Goal: Information Seeking & Learning: Find specific fact

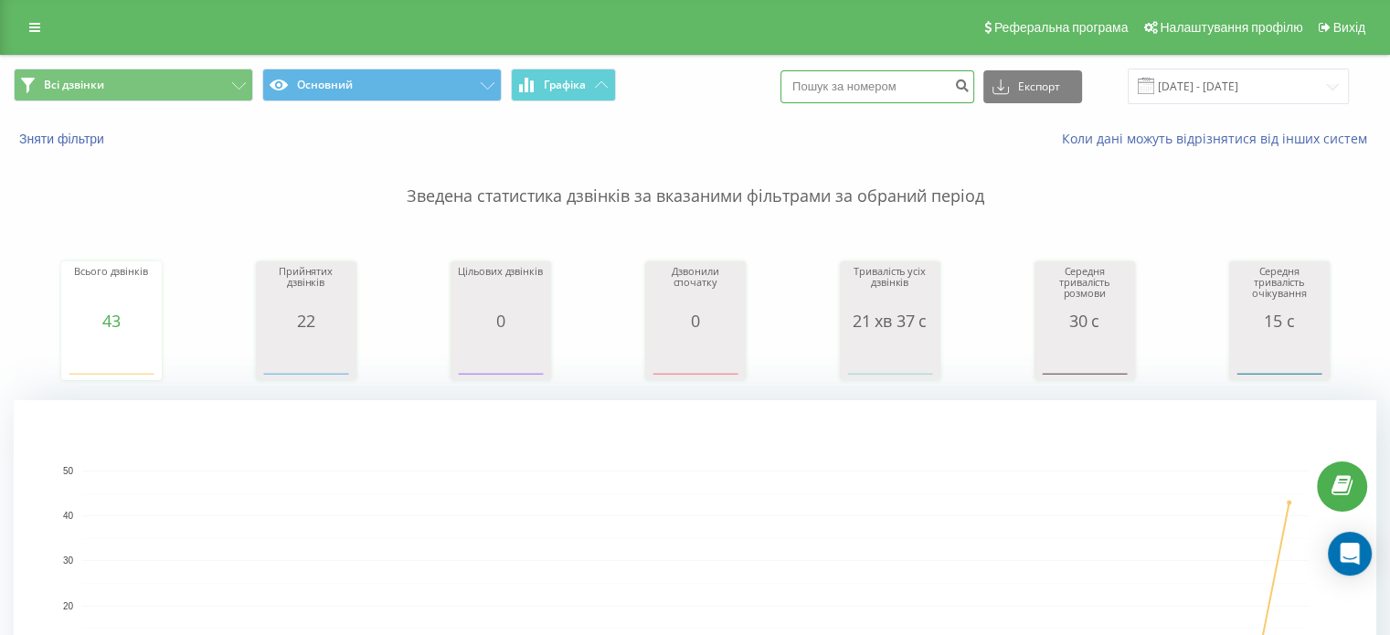
click at [874, 100] on input at bounding box center [877, 86] width 194 height 33
paste input "0688020231"
type input "0688020231"
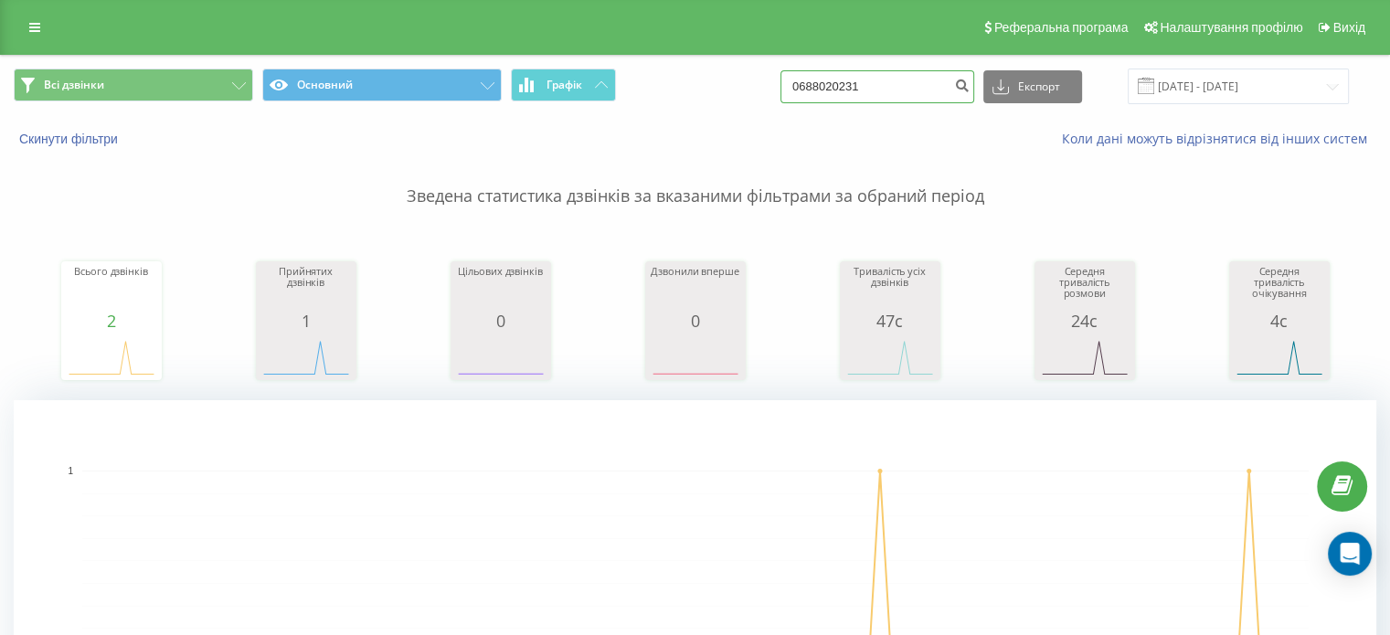
click at [868, 94] on input "0688020231" at bounding box center [877, 86] width 194 height 33
paste input "977036310"
type input "0977036310"
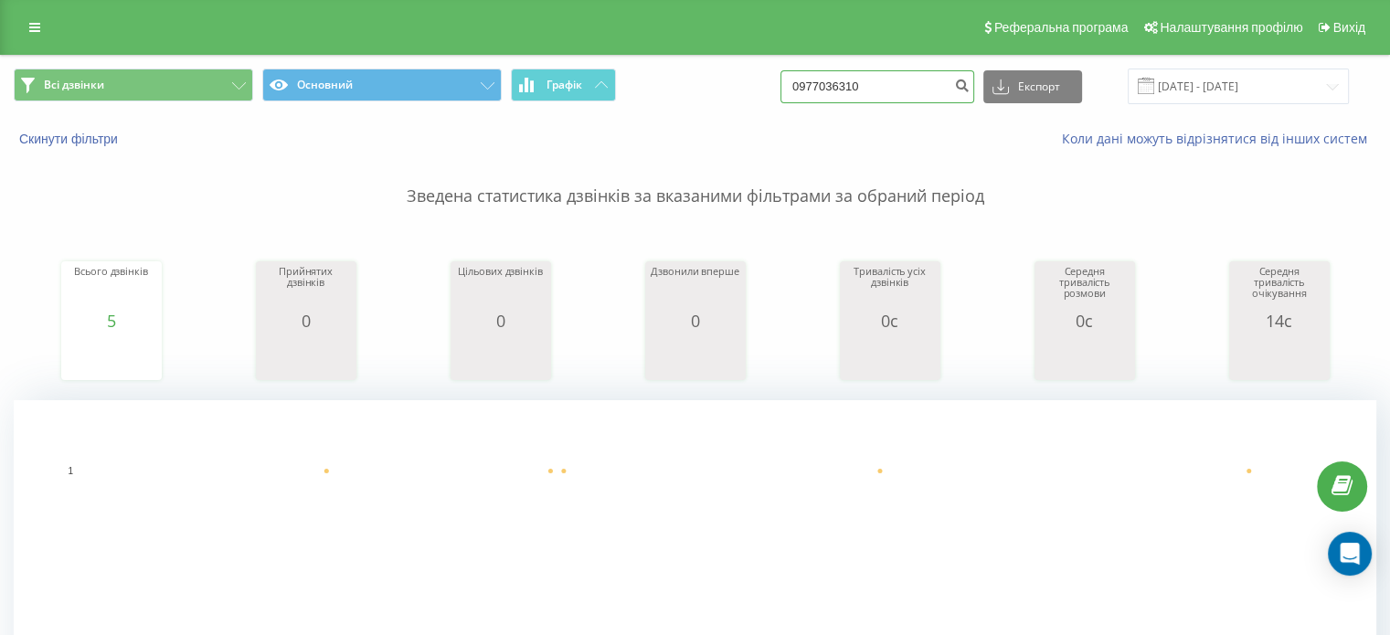
click at [877, 98] on input "0977036310" at bounding box center [877, 86] width 194 height 33
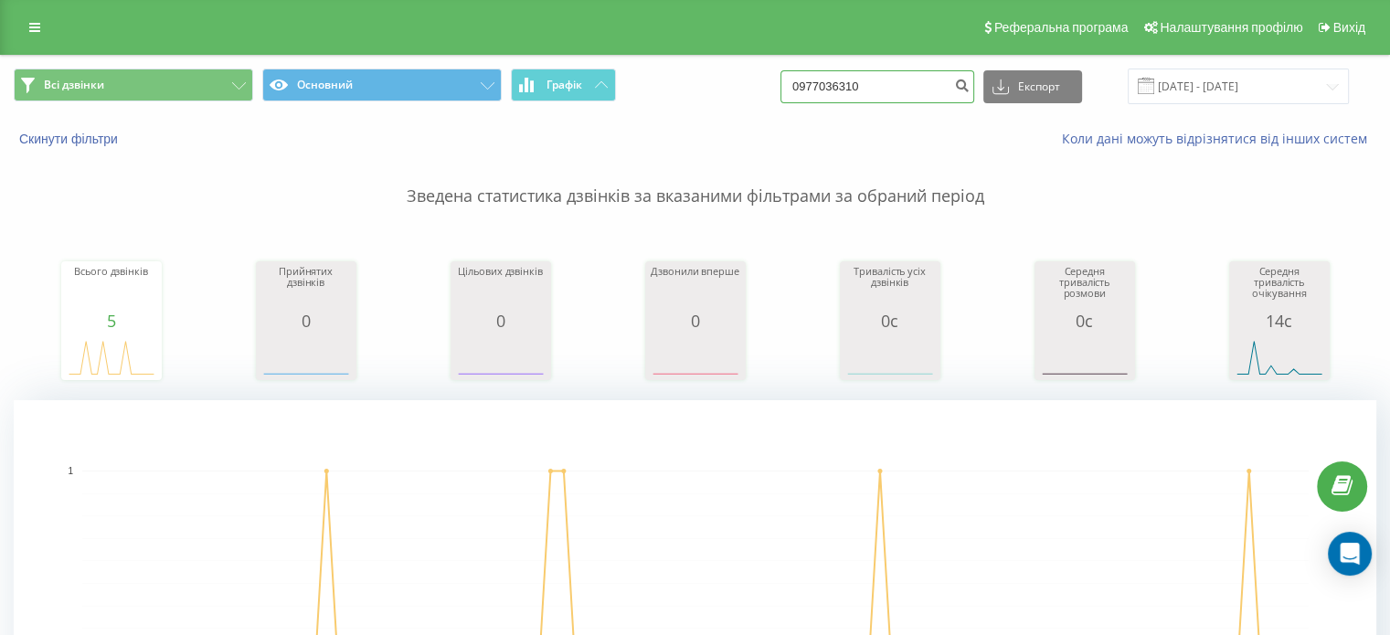
click at [877, 98] on input "0977036310" at bounding box center [877, 86] width 194 height 33
paste input "688188885"
type input "0688188885"
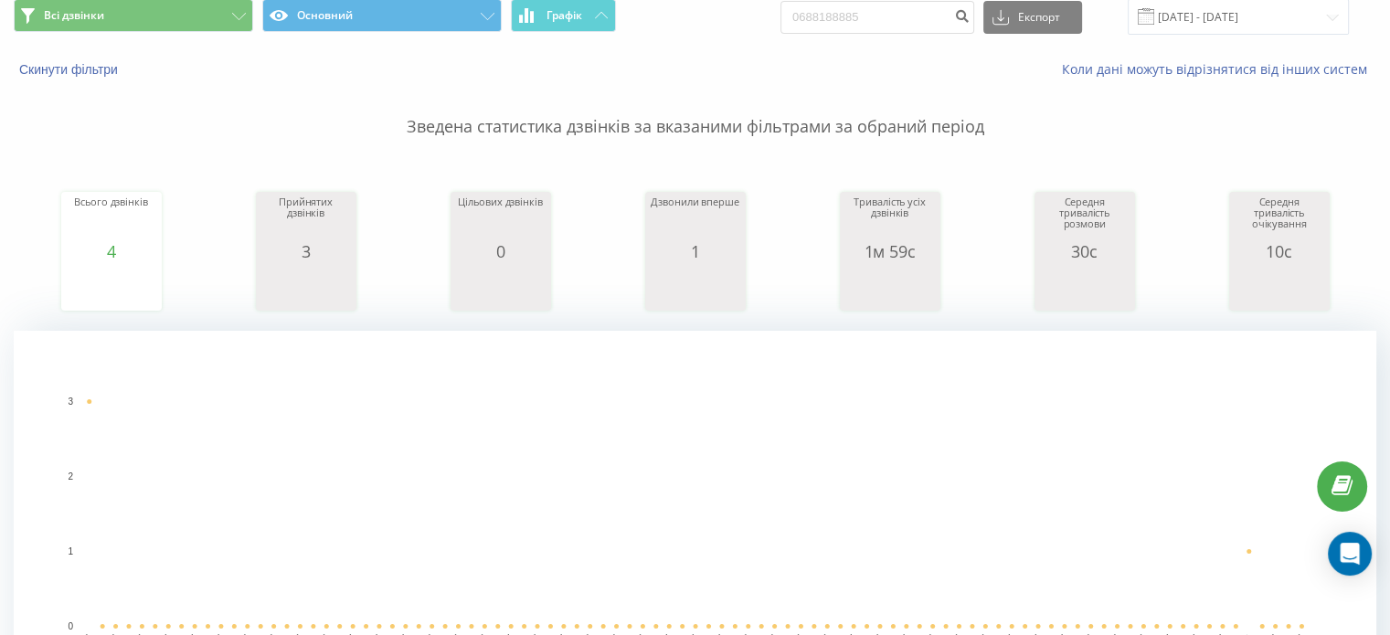
scroll to position [61, 0]
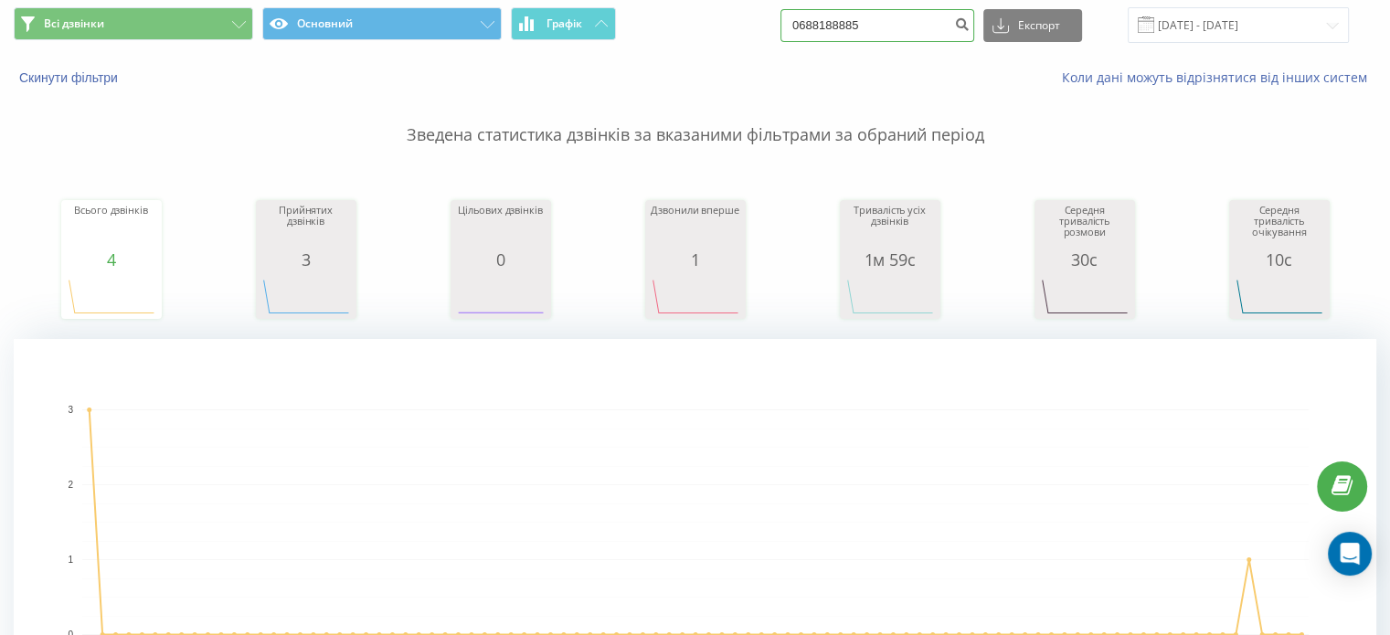
click at [874, 37] on input "0688188885" at bounding box center [877, 25] width 194 height 33
paste input "74464892"
type input "0674464892"
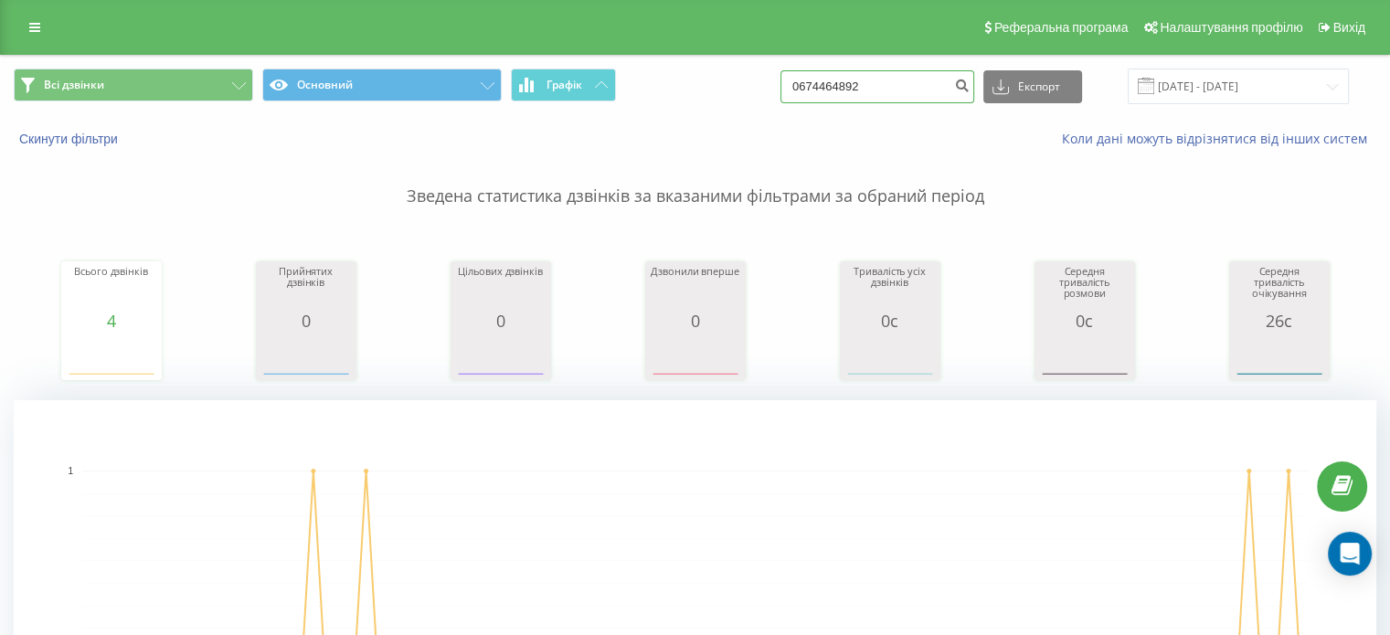
click at [853, 85] on input "0674464892" at bounding box center [877, 86] width 194 height 33
paste input "996778604"
type input "0996778604"
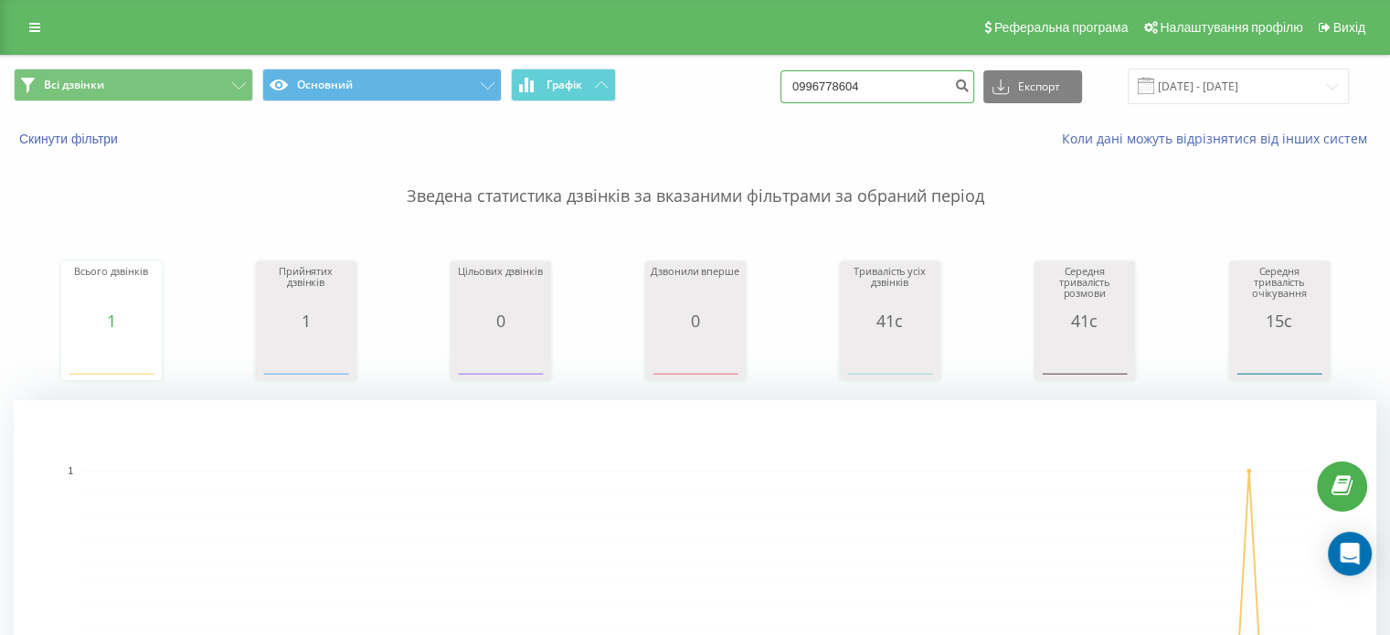
click at [850, 89] on input "0996778604" at bounding box center [877, 86] width 194 height 33
paste input "64265085"
type input "0964265085"
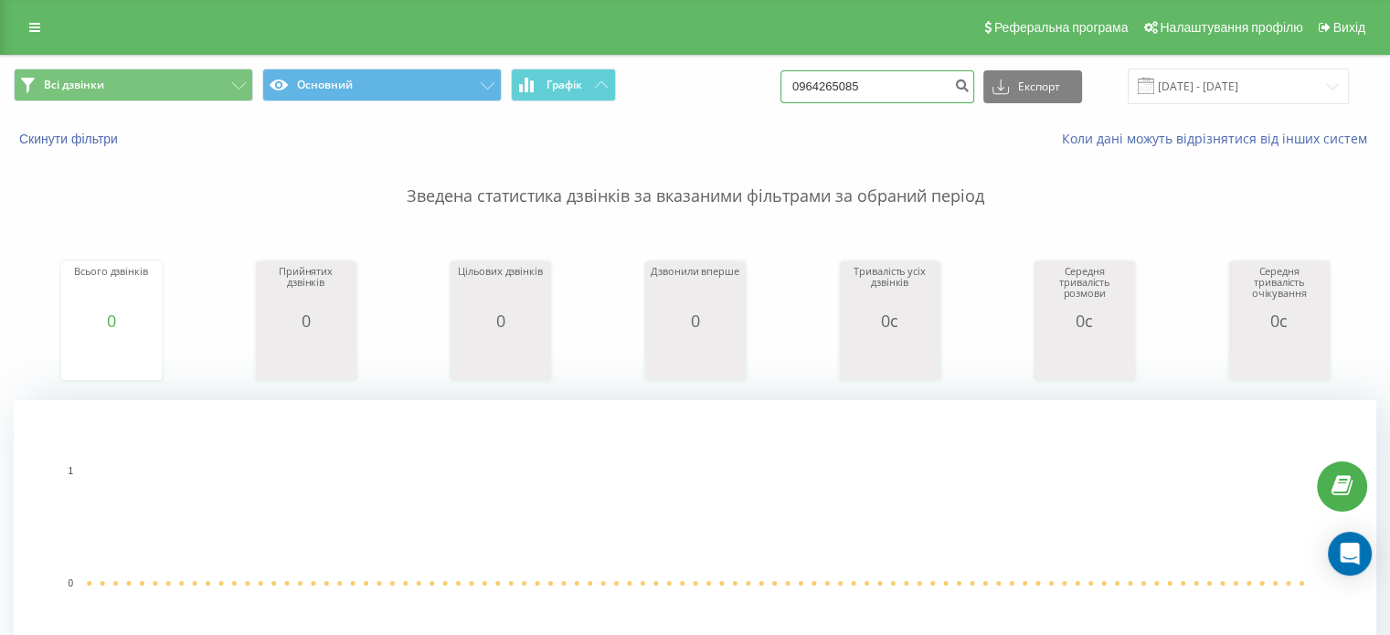
click at [834, 82] on input "0964265085" at bounding box center [877, 86] width 194 height 33
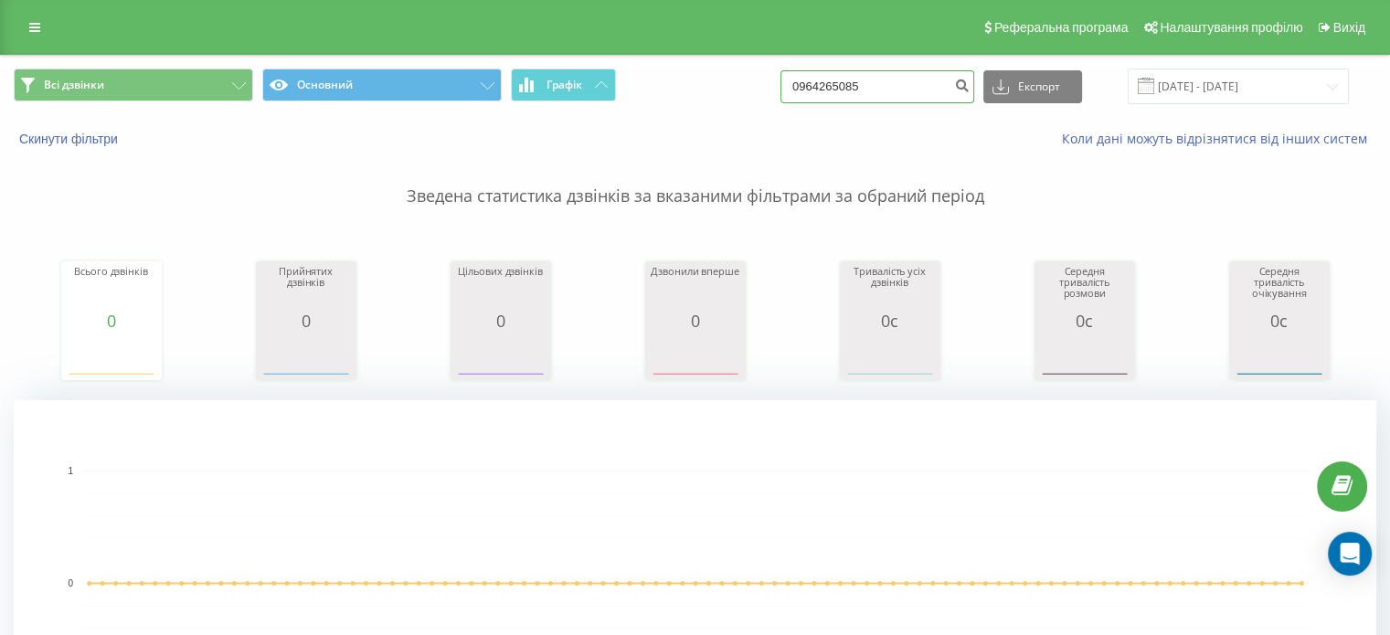
click at [834, 82] on input "0964265085" at bounding box center [877, 86] width 194 height 33
paste input "52147262"
type input "0952147262"
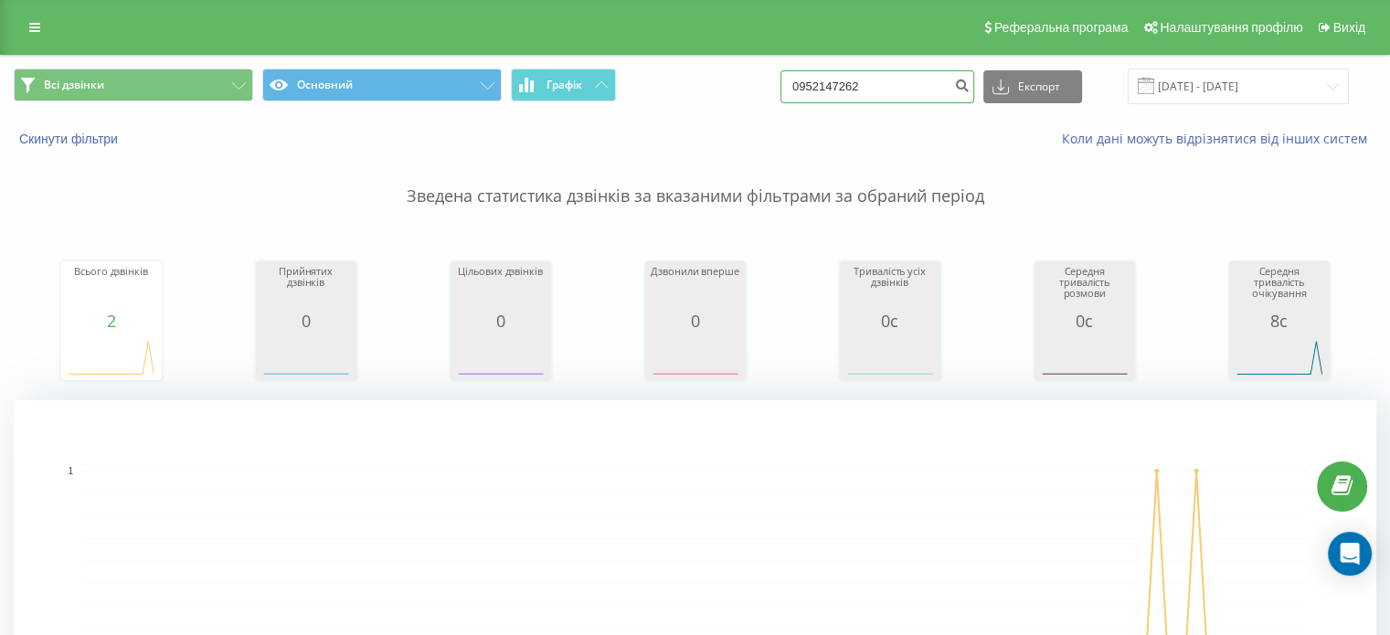
click at [837, 84] on input "0952147262" at bounding box center [877, 86] width 194 height 33
paste input "674084279"
type input "0674084279"
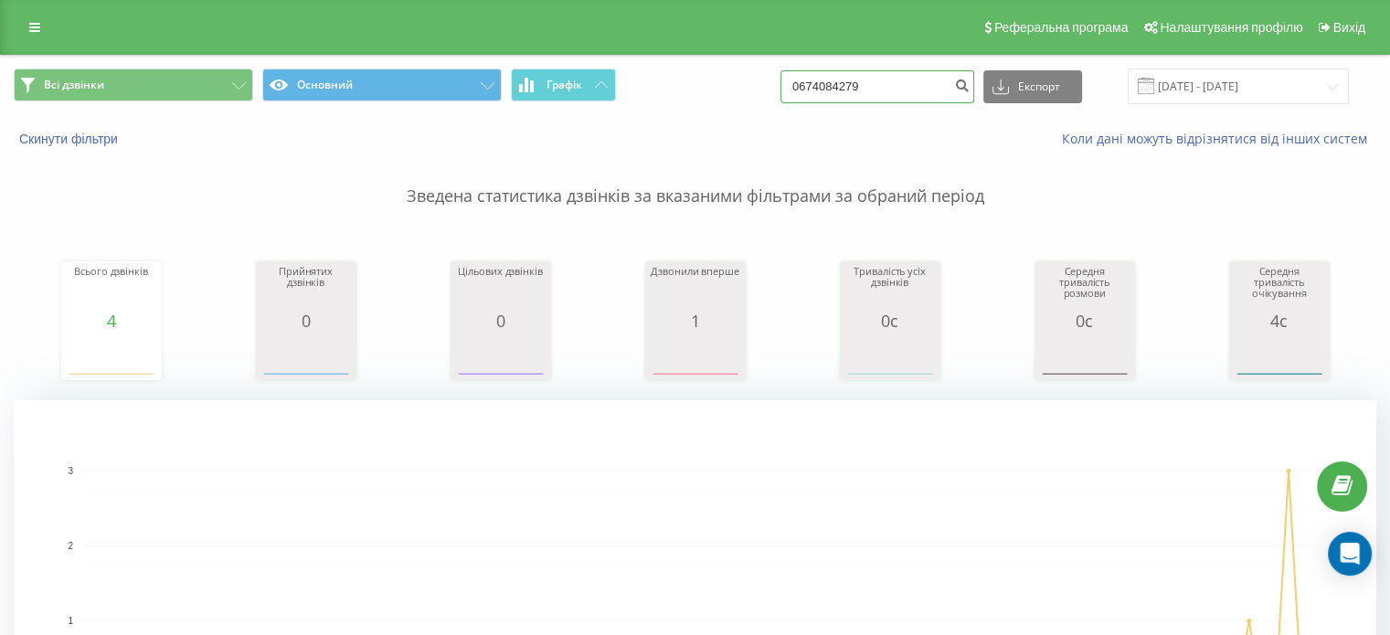
click at [850, 85] on input "0674084279" at bounding box center [877, 86] width 194 height 33
paste input "952147262"
type input "0952147262"
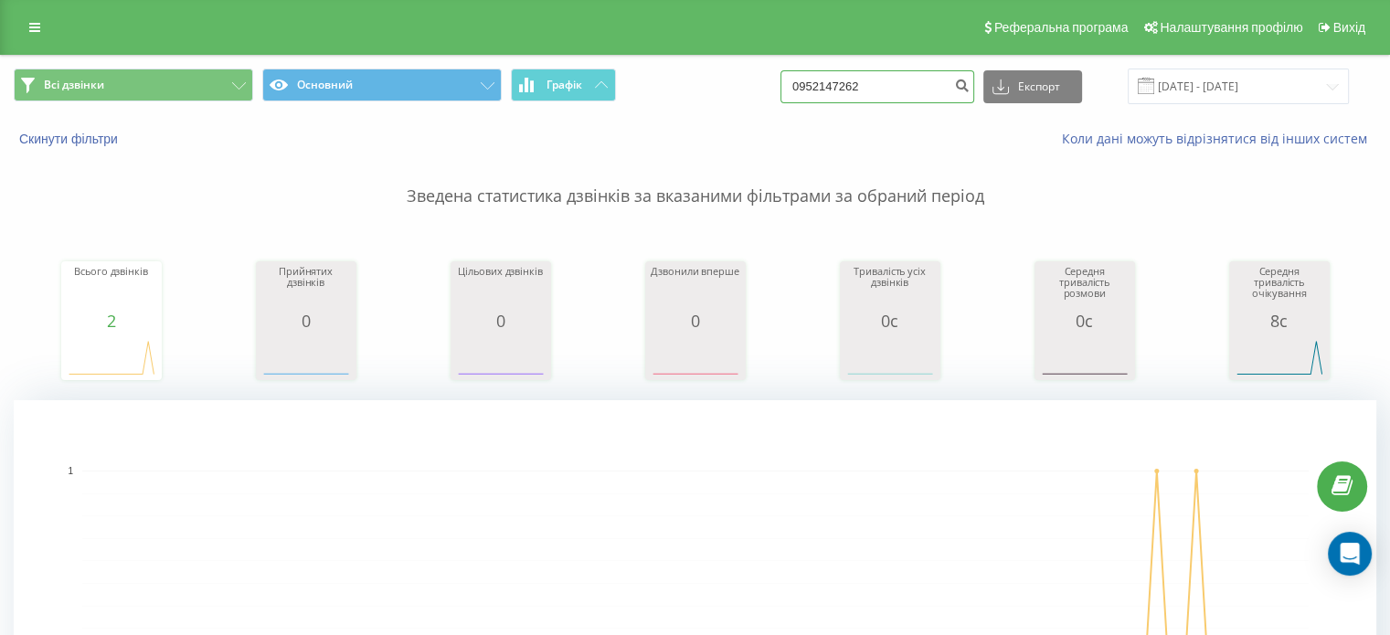
click at [836, 71] on input "0952147262" at bounding box center [877, 86] width 194 height 33
paste input "60963350"
type input "0960963350"
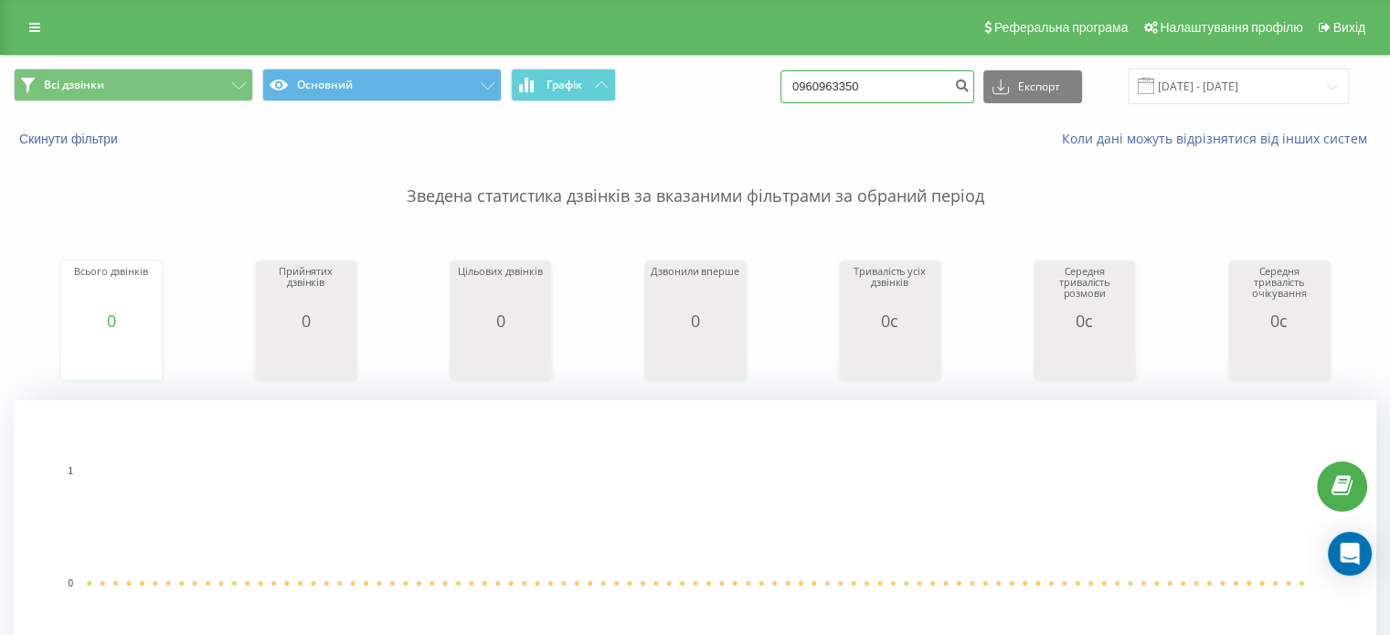
click at [847, 97] on input "0960963350" at bounding box center [877, 86] width 194 height 33
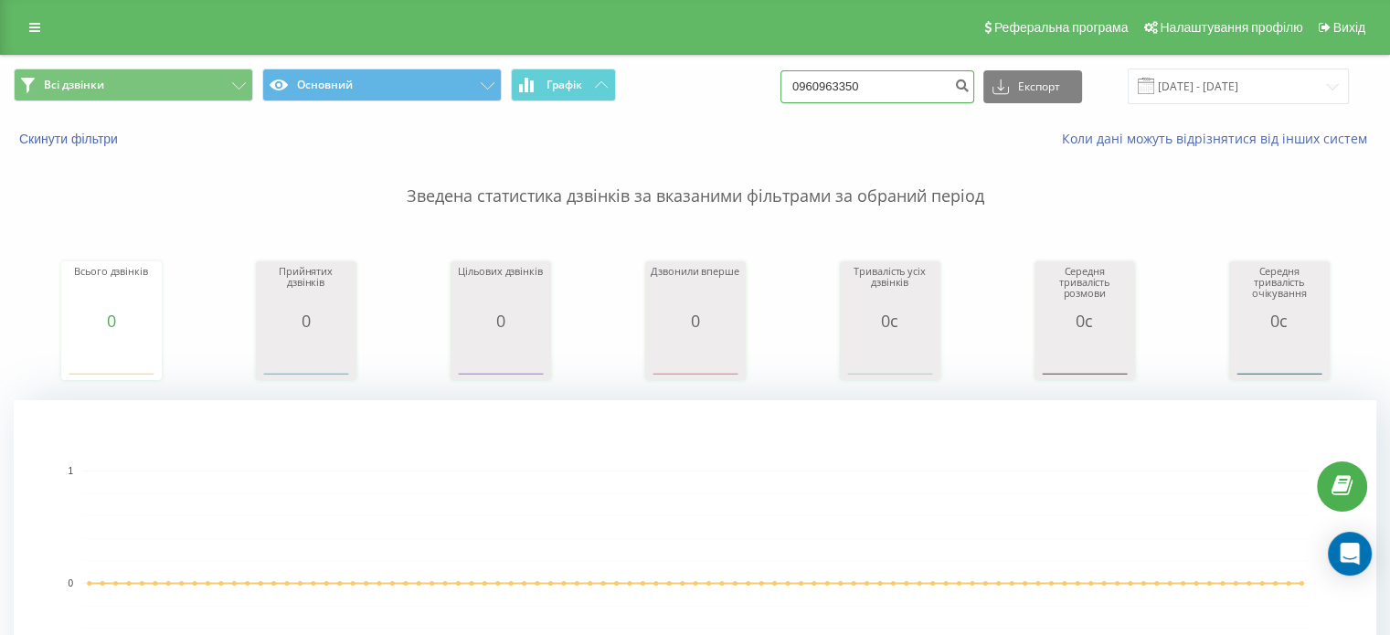
click at [847, 97] on input "0960963350" at bounding box center [877, 86] width 194 height 33
paste input "635807076"
type input "0635807076"
click at [833, 79] on input "0635807076" at bounding box center [877, 86] width 194 height 33
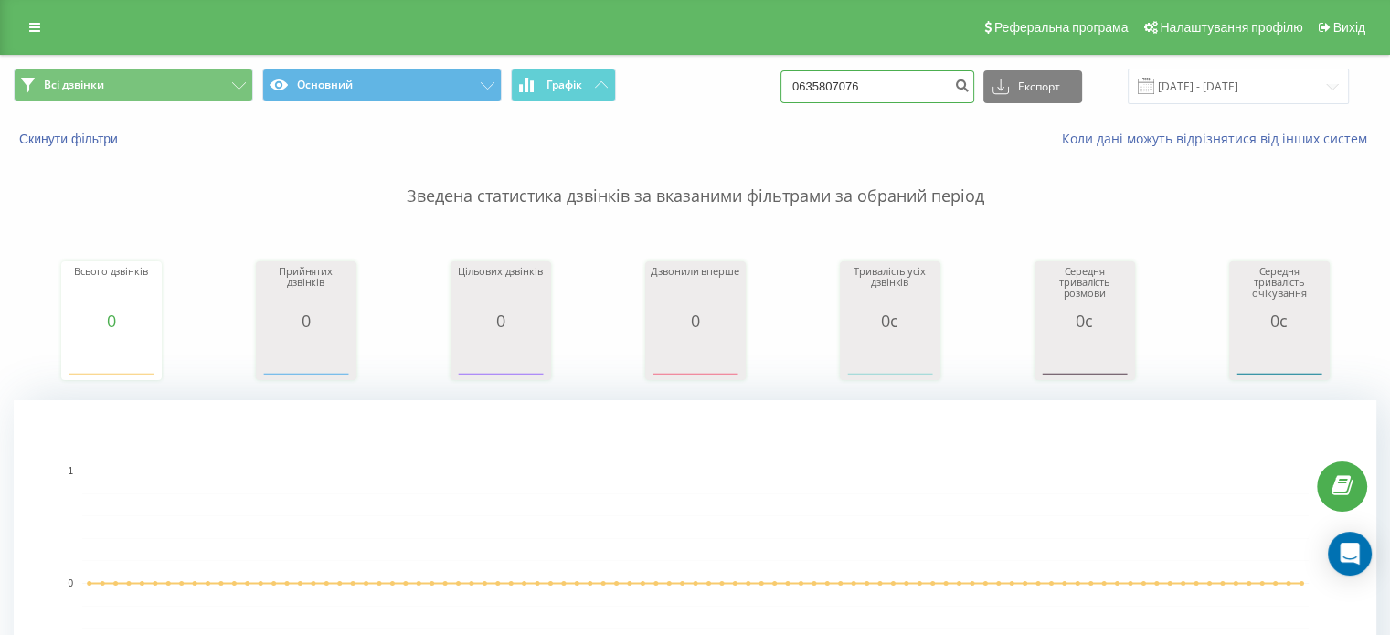
click at [833, 79] on input "0635807076" at bounding box center [877, 86] width 194 height 33
paste input "983959973"
type input "0983959973"
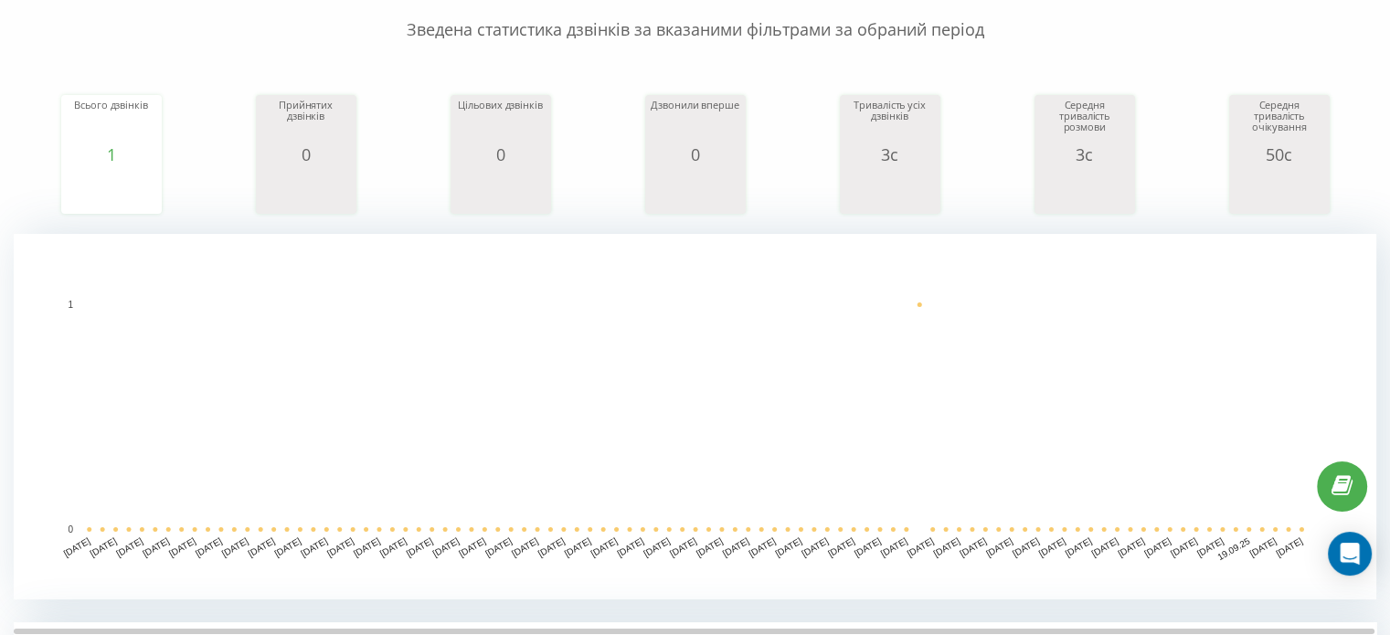
scroll to position [532, 0]
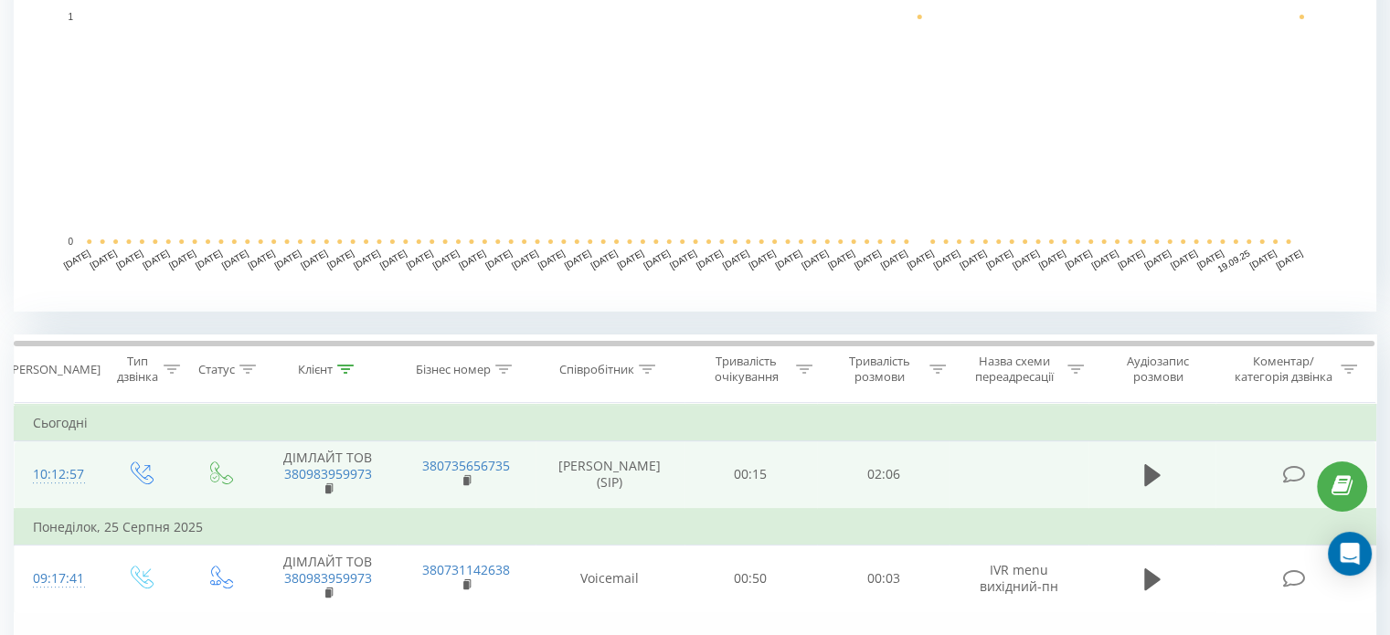
scroll to position [457, 0]
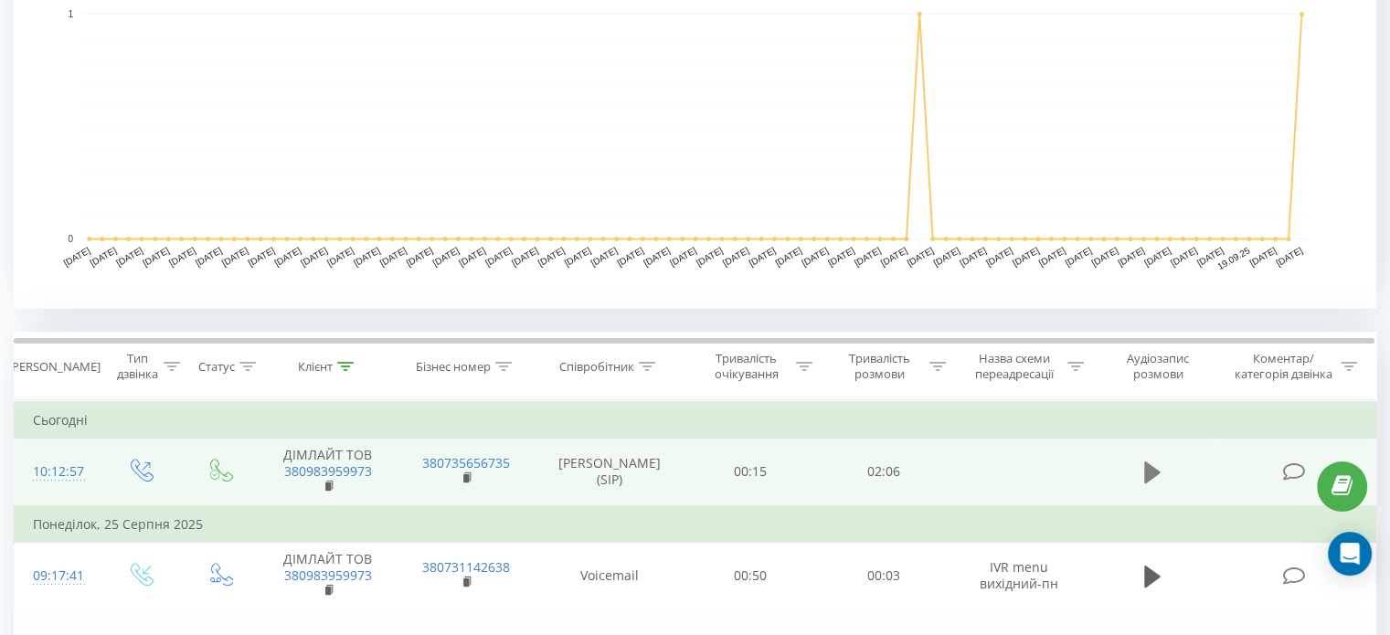
click at [1151, 475] on icon at bounding box center [1152, 473] width 16 height 22
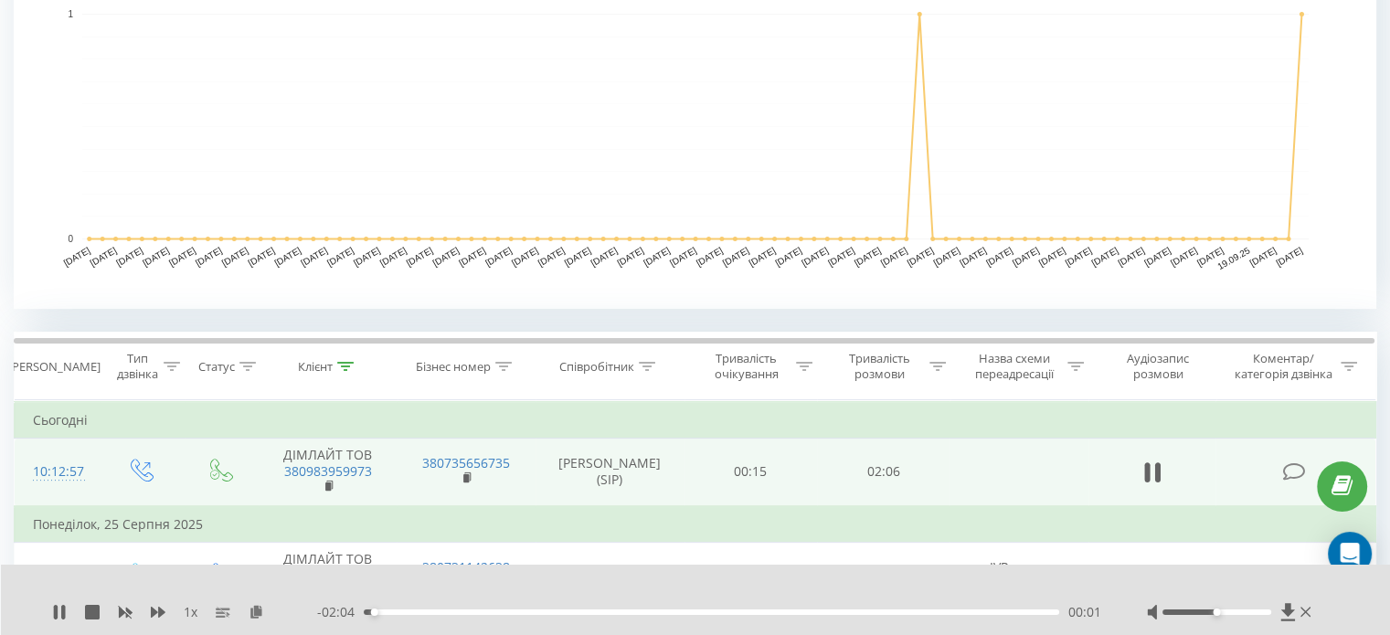
click at [457, 613] on div "00:01" at bounding box center [711, 612] width 695 height 5
drag, startPoint x: 1215, startPoint y: 613, endPoint x: 1292, endPoint y: 611, distance: 77.7
click at [1292, 611] on div at bounding box center [1231, 612] width 168 height 18
click at [410, 612] on div "00:08" at bounding box center [711, 612] width 695 height 5
click at [457, 612] on div "00:11" at bounding box center [711, 612] width 695 height 5
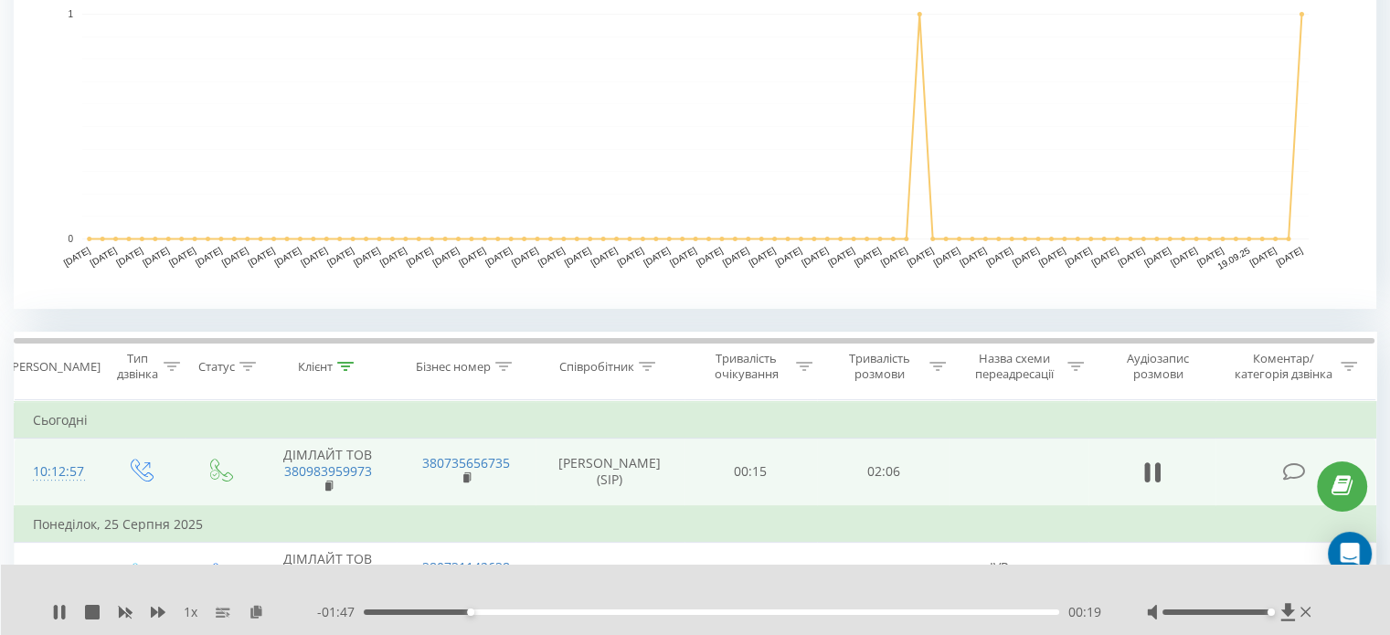
click at [504, 610] on div "00:19" at bounding box center [711, 612] width 695 height 5
click at [58, 613] on icon at bounding box center [59, 612] width 15 height 15
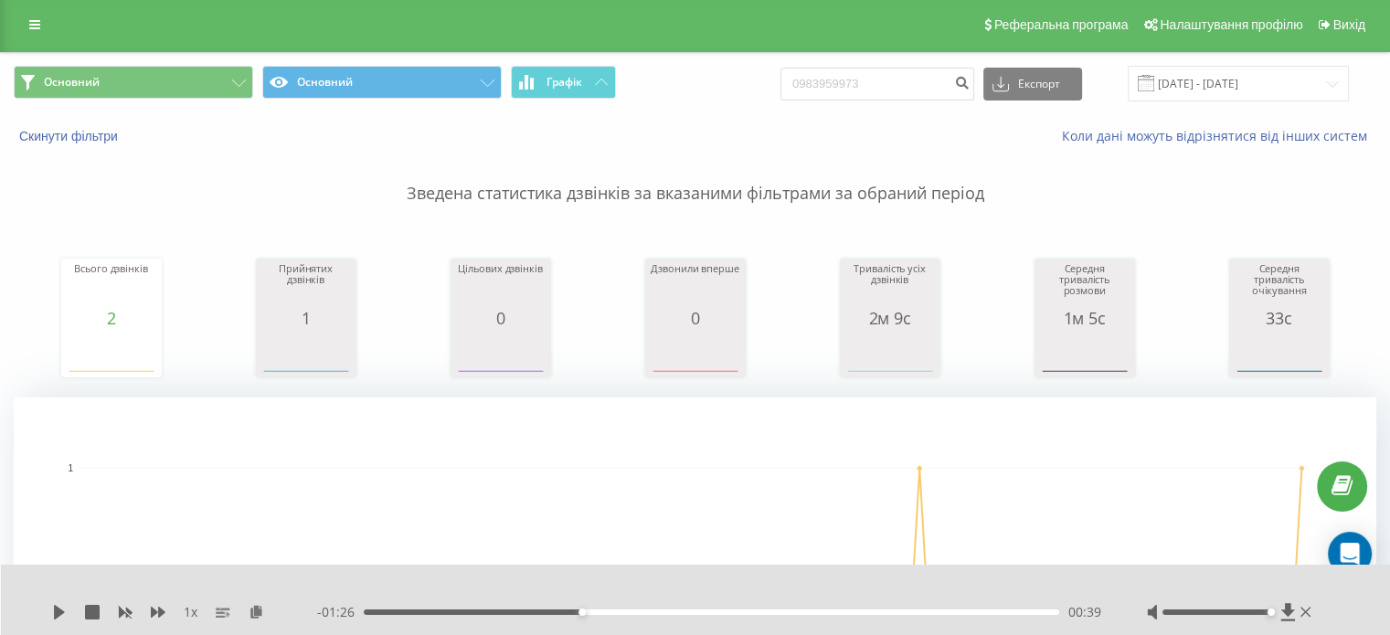
scroll to position [0, 0]
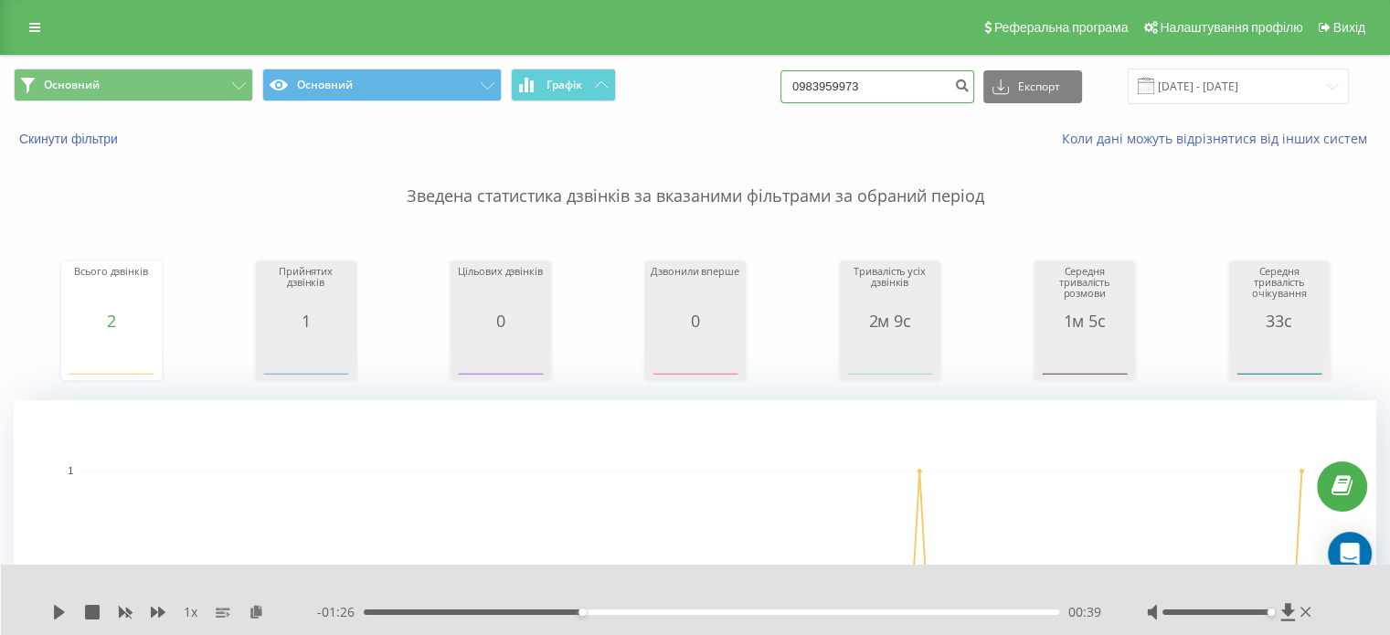
click at [852, 82] on input "0983959973" at bounding box center [877, 86] width 194 height 33
paste input "63403301"
type input "0634033013"
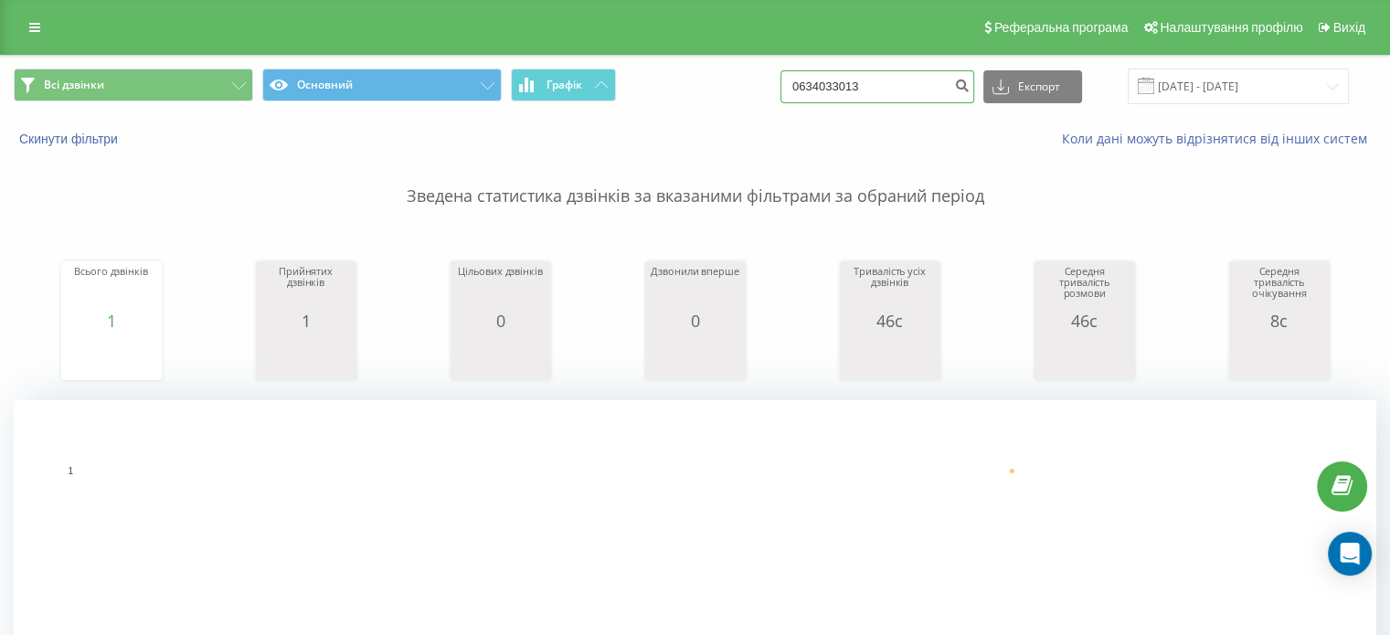
click at [822, 75] on input "0634033013" at bounding box center [877, 86] width 194 height 33
paste input "979058890"
type input "0979058890"
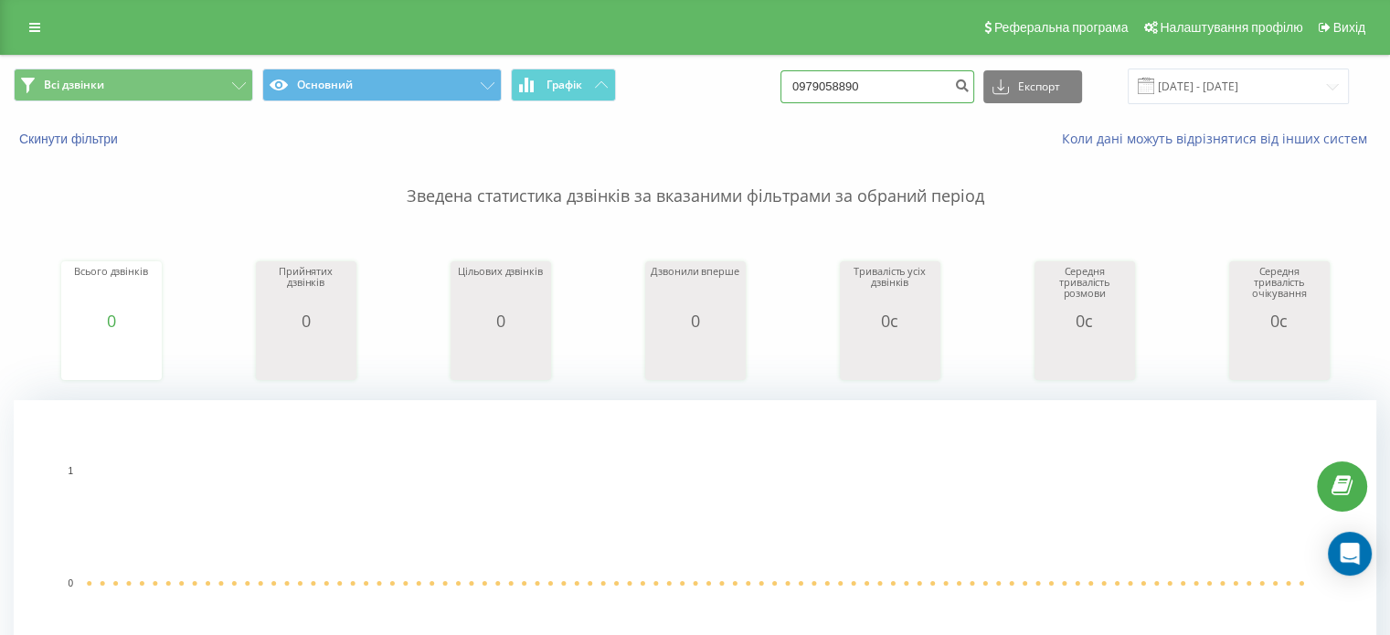
click at [842, 86] on input "0979058890" at bounding box center [877, 86] width 194 height 33
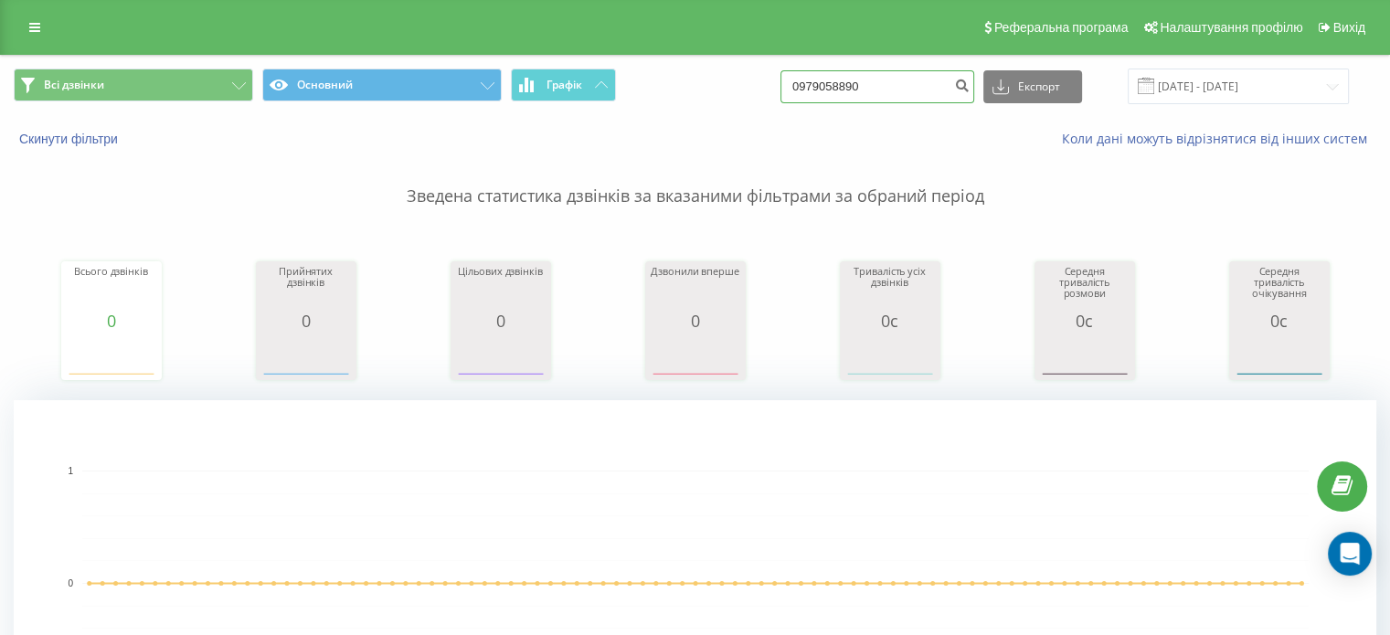
click at [842, 86] on input "0979058890" at bounding box center [877, 86] width 194 height 33
paste input "509220182"
type input "0509220182"
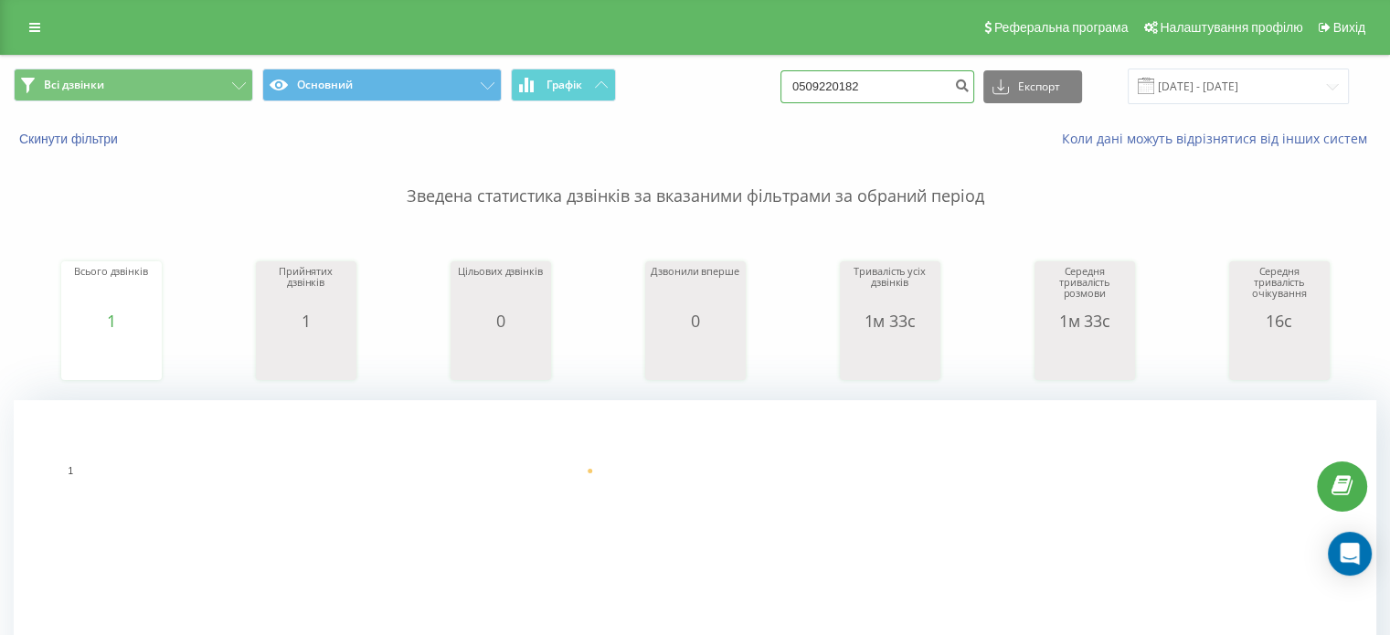
click at [886, 101] on input "0509220182" at bounding box center [877, 86] width 194 height 33
paste input "660143607"
type input "0660143607"
click at [876, 70] on form "0660143607" at bounding box center [877, 86] width 194 height 33
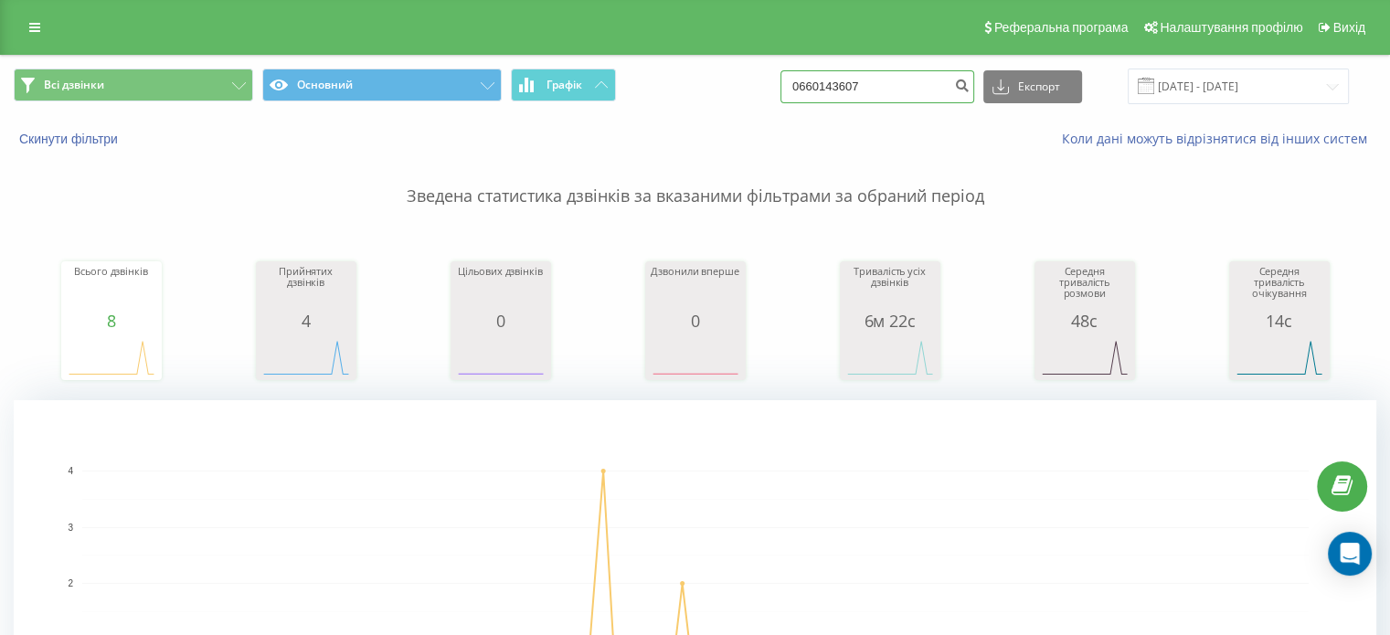
click at [860, 90] on input "0660143607" at bounding box center [877, 86] width 194 height 33
paste input "508120000"
type input "0508120000"
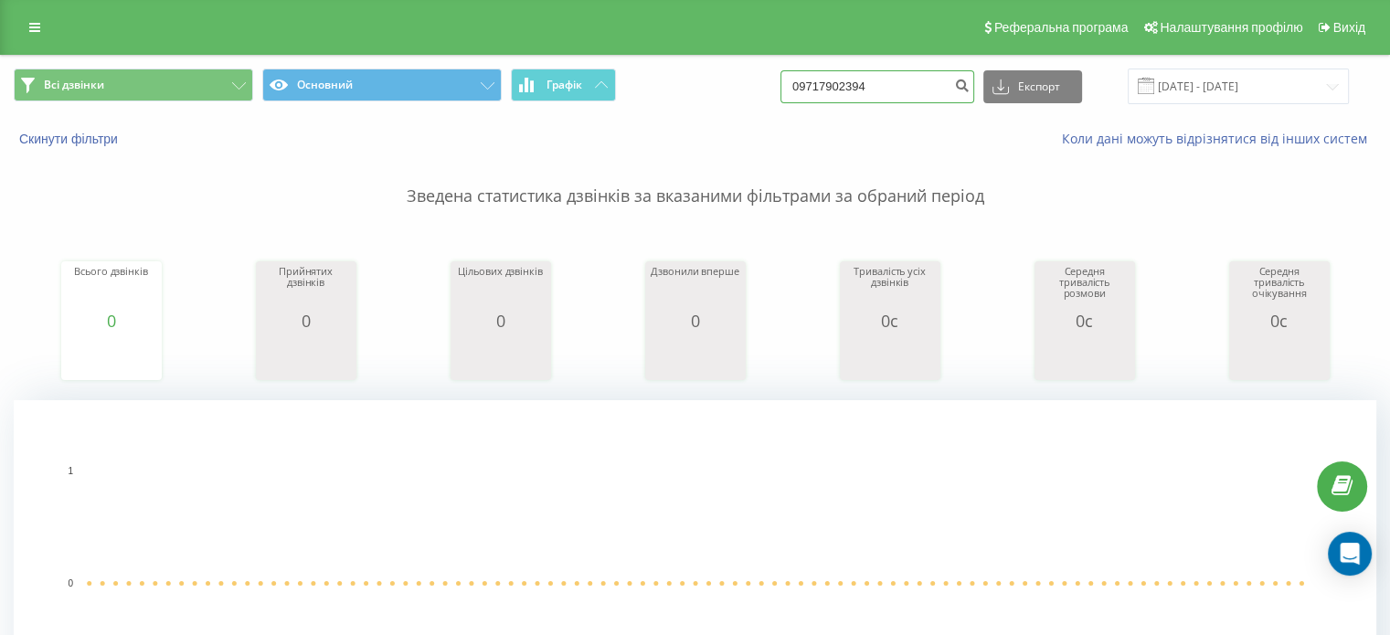
click at [886, 76] on input "09717902394" at bounding box center [877, 86] width 194 height 33
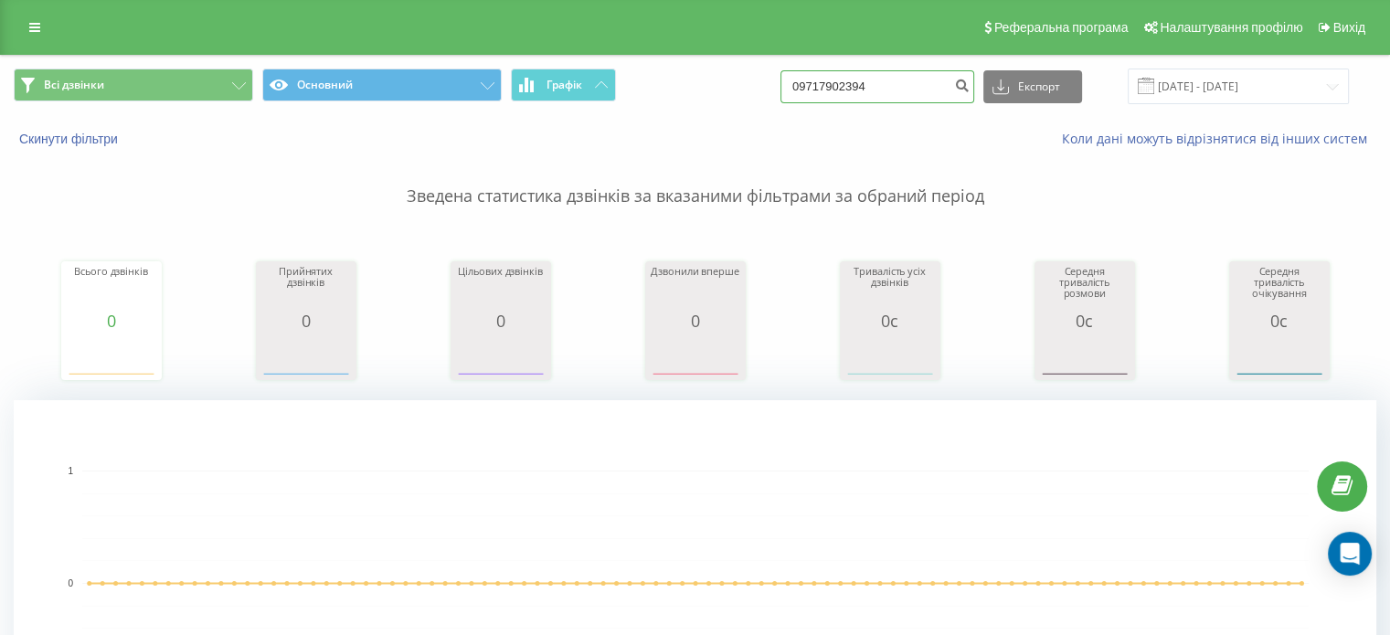
click at [886, 76] on input "09717902394" at bounding box center [877, 86] width 194 height 33
paste input
type input "0971790239"
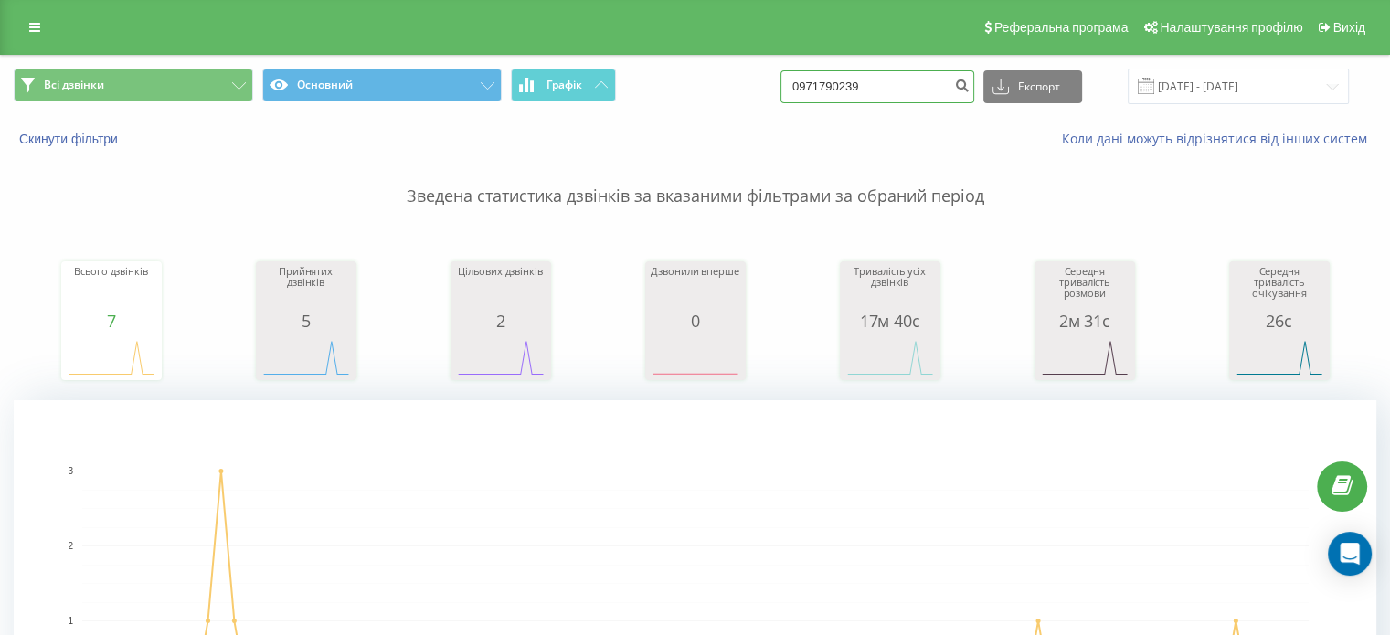
click at [834, 94] on input "0971790239" at bounding box center [877, 86] width 194 height 33
paste input "69812238"
type input "0969812238"
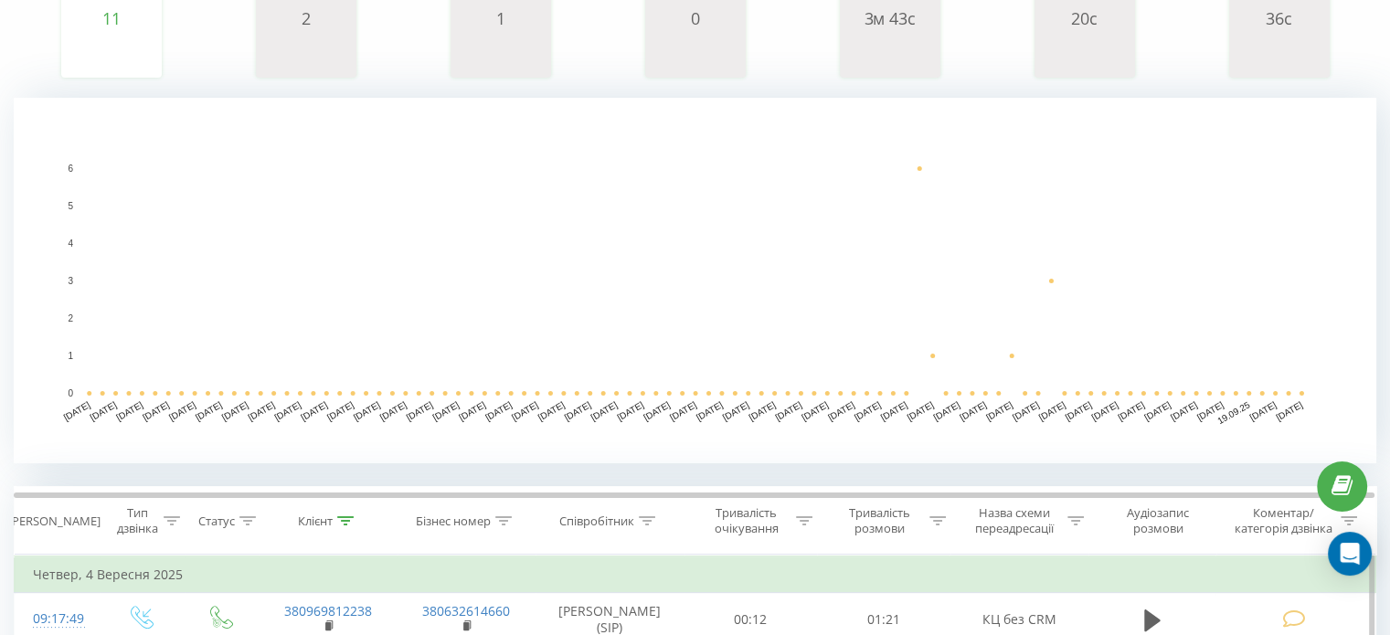
scroll to position [57, 0]
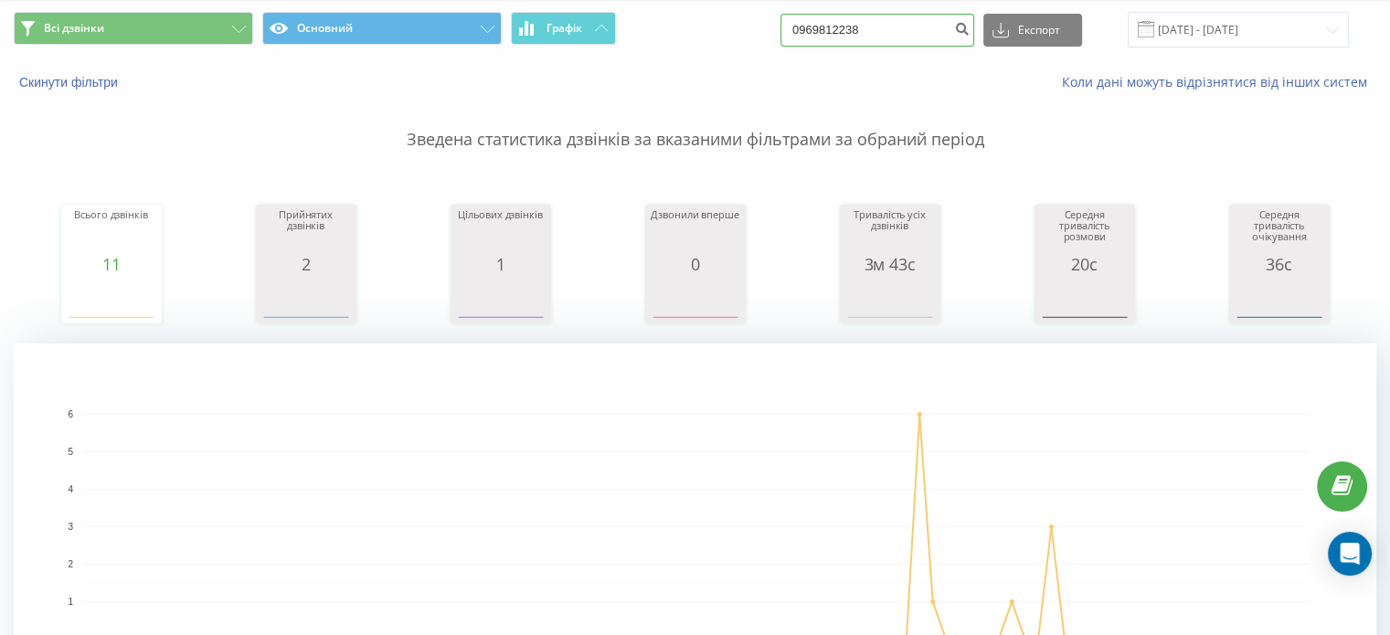
click at [853, 31] on input "0969812238" at bounding box center [877, 30] width 194 height 33
paste input "347279000"
type input "0347279000"
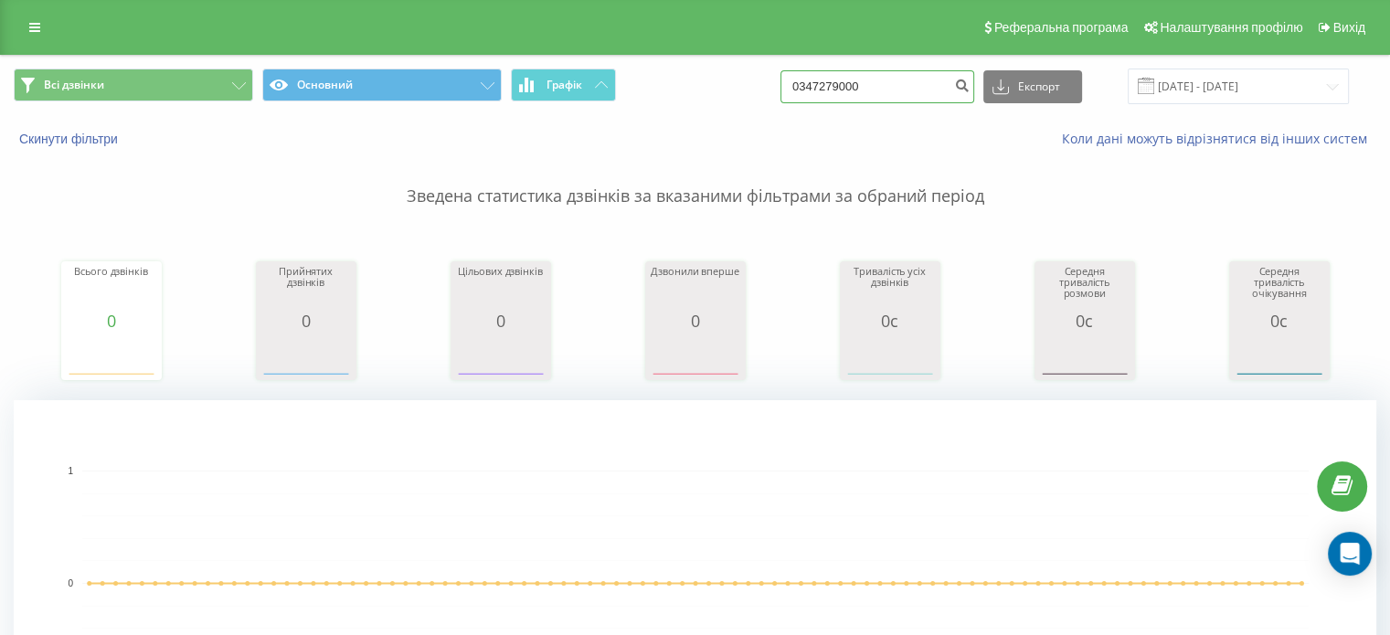
click at [855, 100] on input "0347279000" at bounding box center [877, 86] width 194 height 33
paste input "503733542"
type input "0503733542"
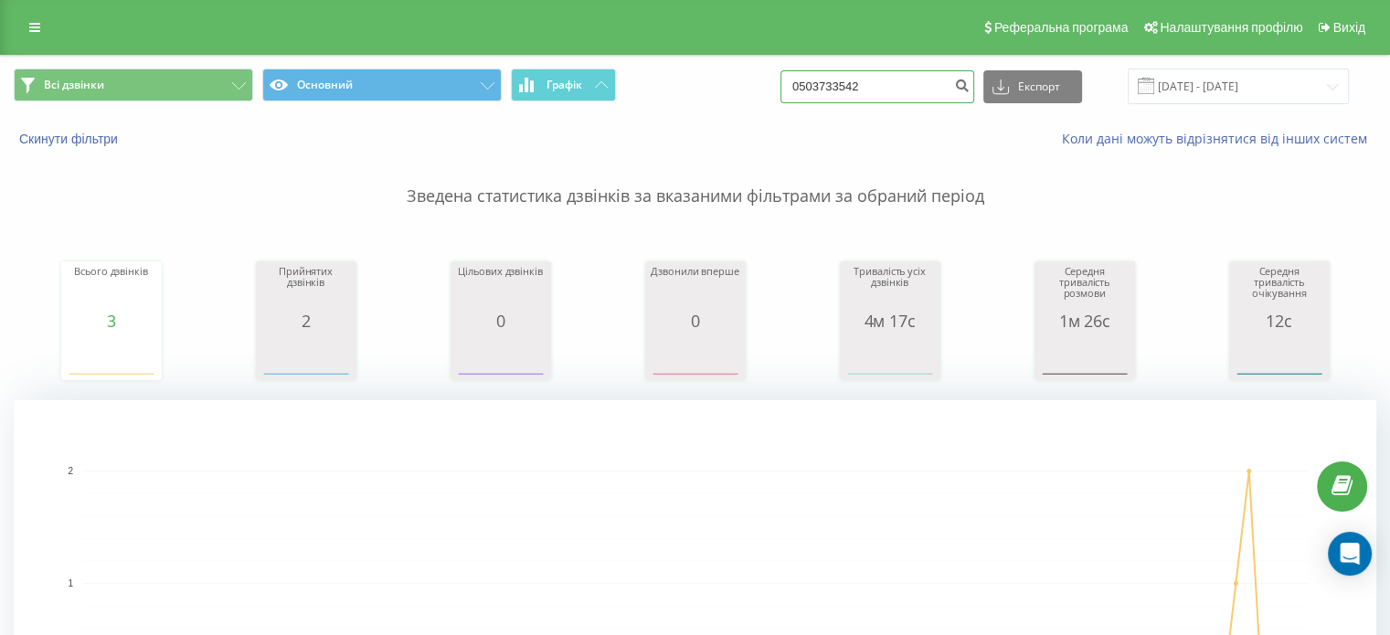
click at [868, 87] on input "0503733542" at bounding box center [877, 86] width 194 height 33
paste input "673809910"
type input "0673809910"
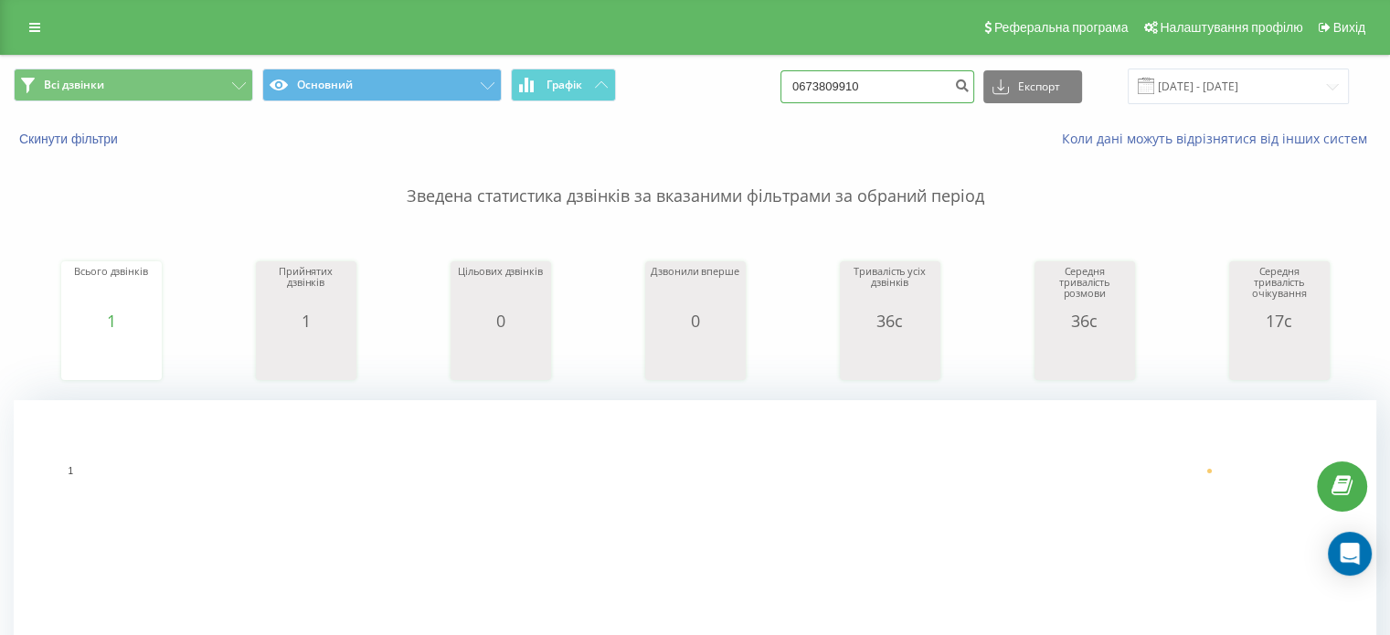
click at [891, 100] on input "0673809910" at bounding box center [877, 86] width 194 height 33
paste input "57717553"
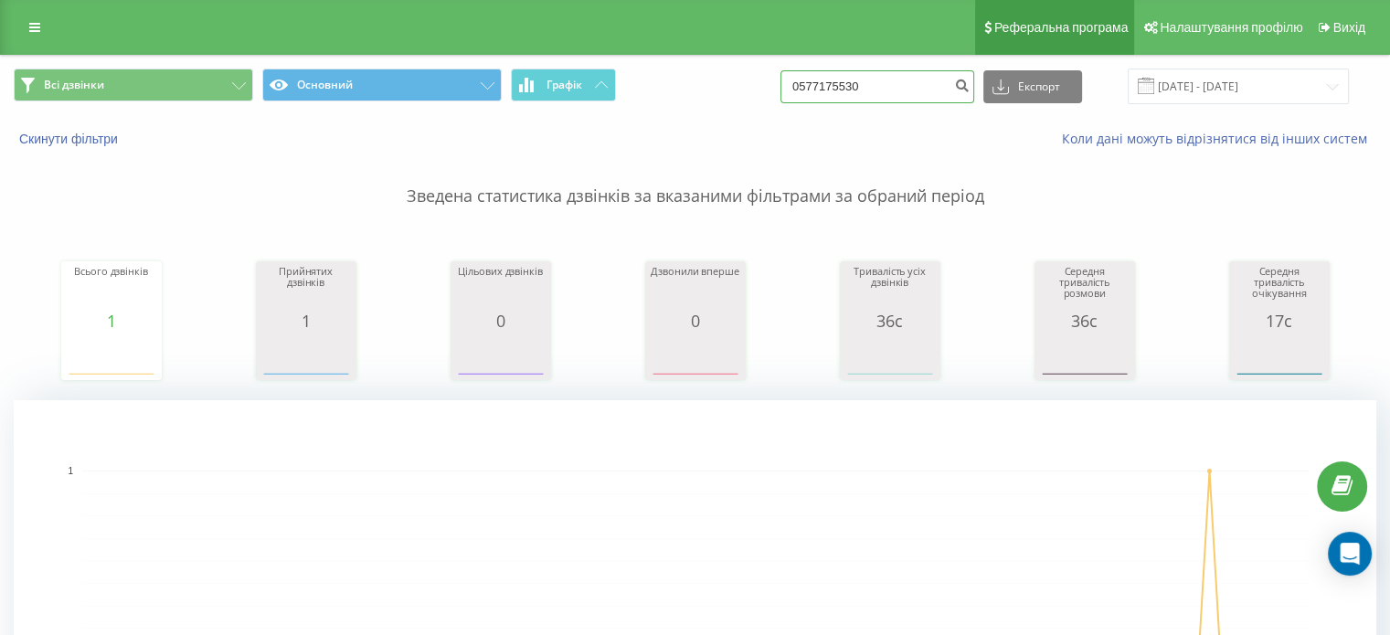
type input "0577175530"
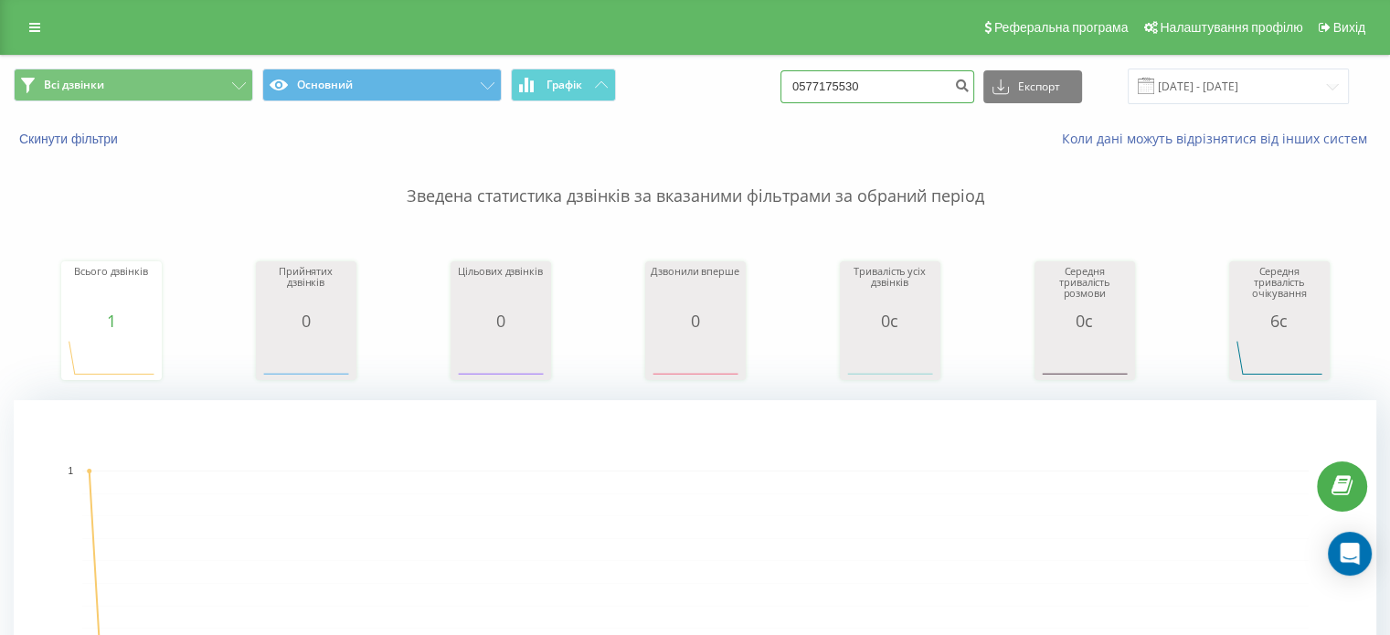
click at [860, 88] on input "0577175530" at bounding box center [877, 86] width 194 height 33
paste input "661448372"
type input "0661448372"
click at [838, 83] on input "0661448372" at bounding box center [877, 86] width 194 height 33
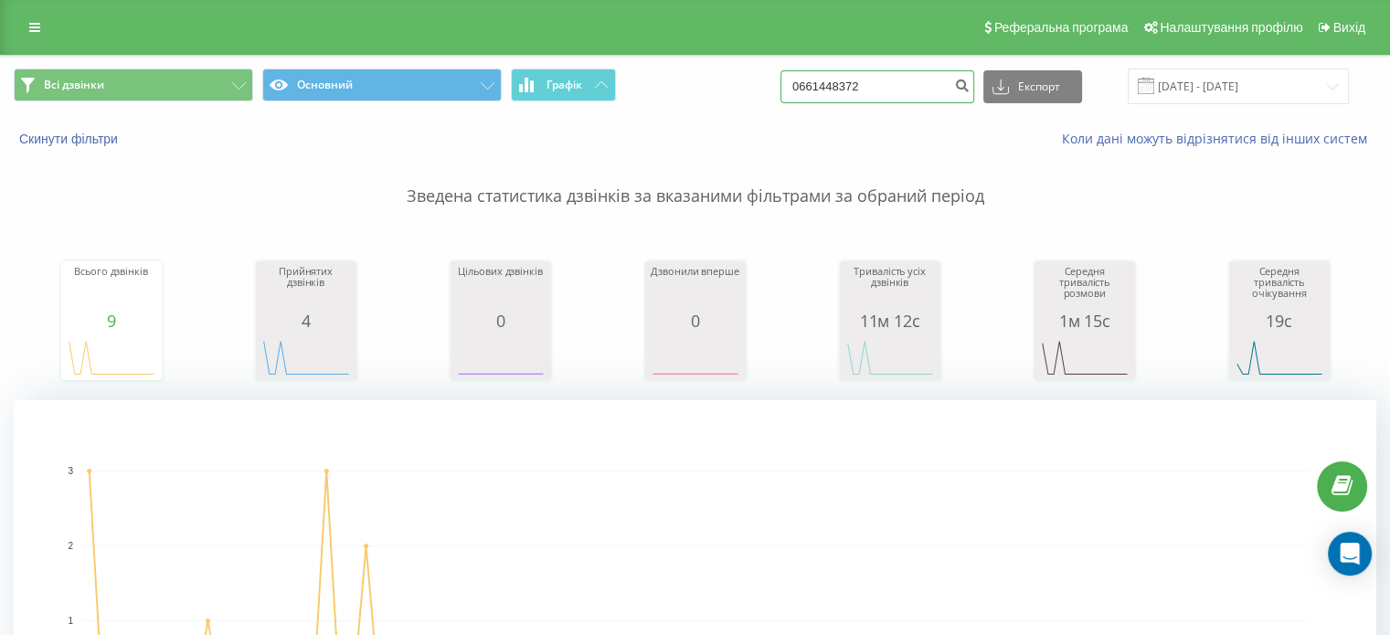
click at [838, 83] on input "0661448372" at bounding box center [877, 86] width 194 height 33
paste input "72005757"
type input "0672005757"
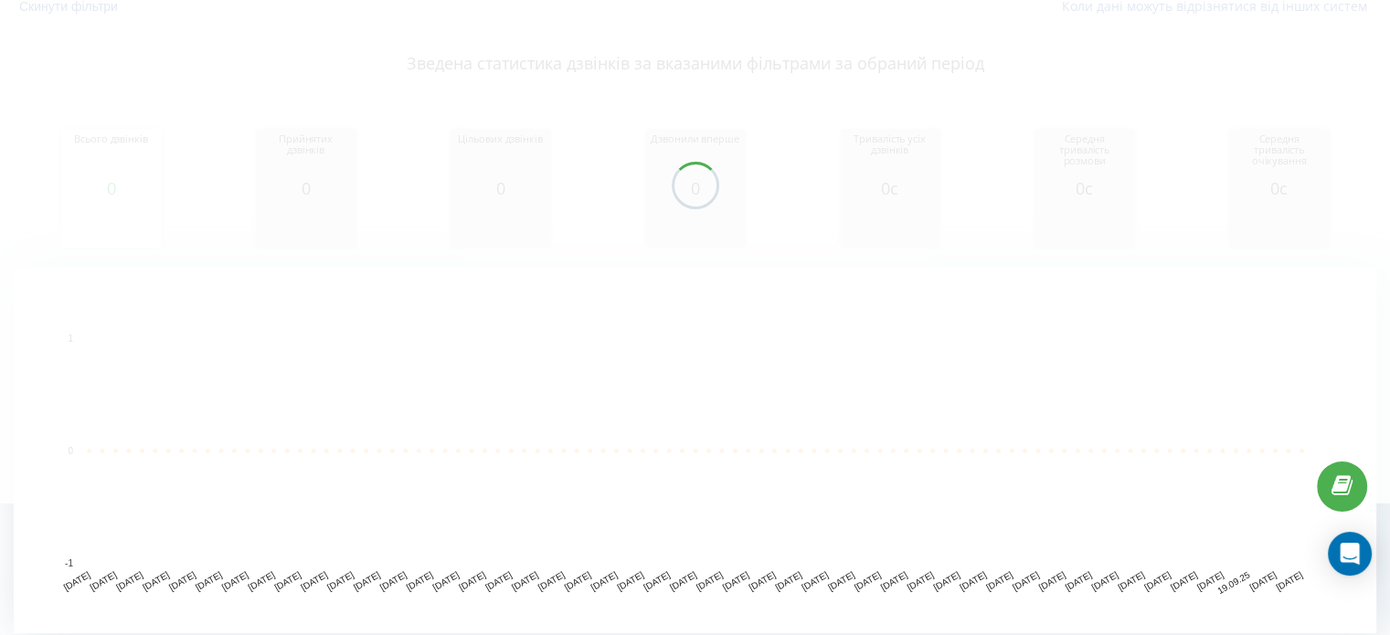
scroll to position [166, 0]
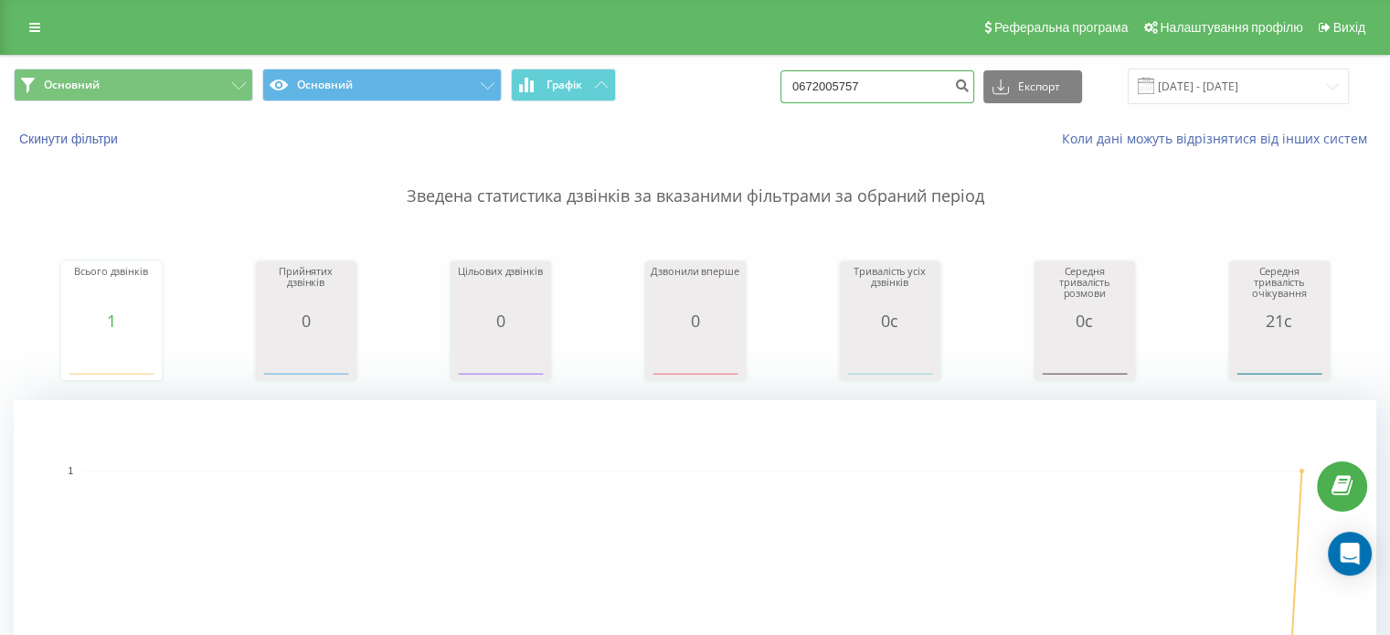
click at [833, 70] on input "0672005757" at bounding box center [877, 86] width 194 height 33
paste input "5005725"
type input "0675005725"
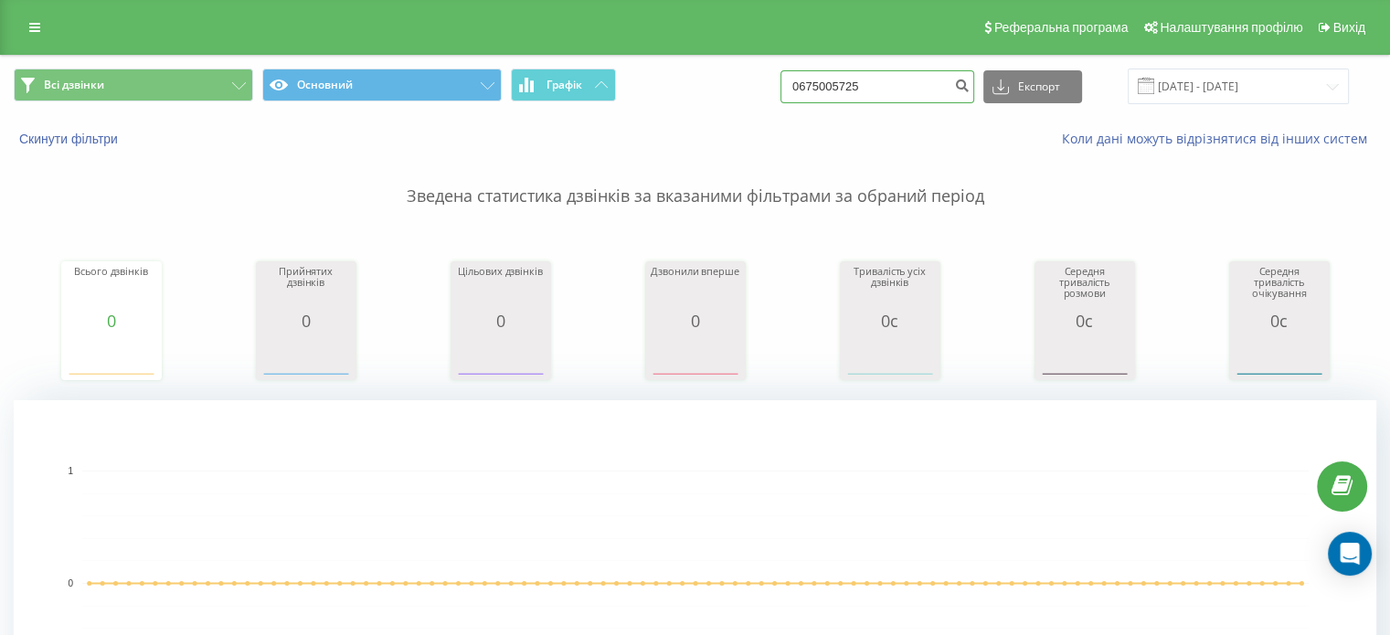
click at [868, 72] on input "0675005725" at bounding box center [877, 86] width 194 height 33
paste input "980511331"
type input "0980511331"
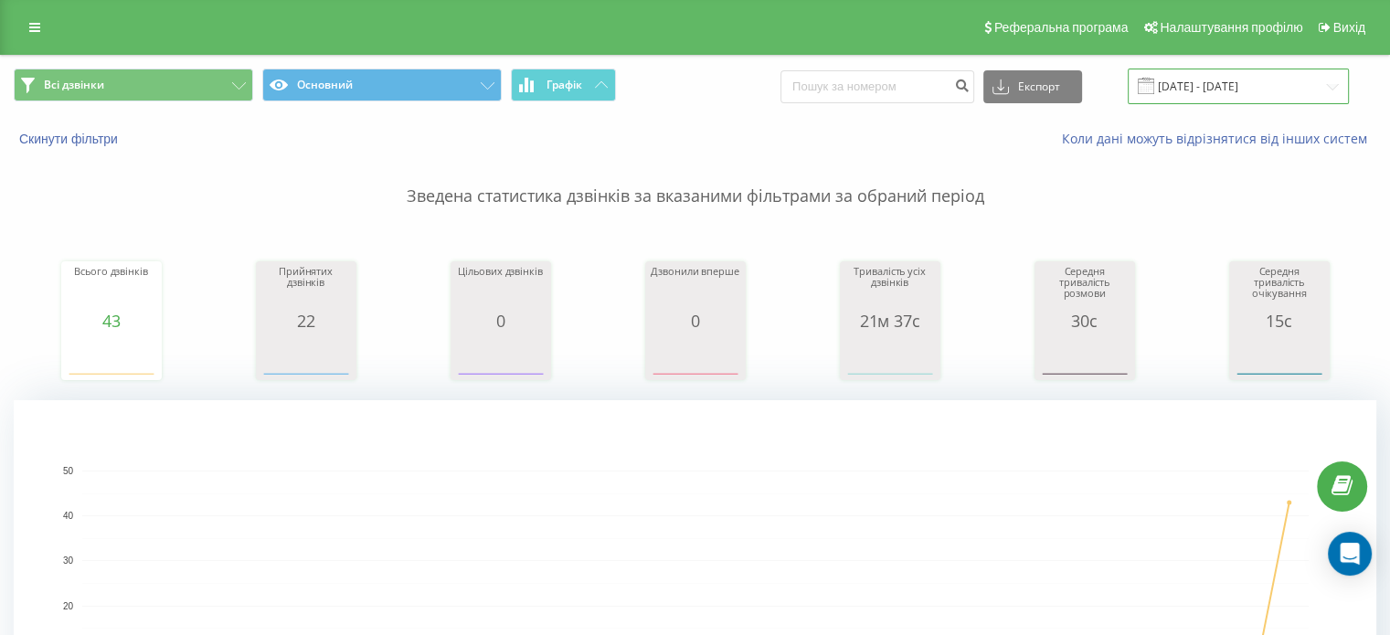
click at [1283, 90] on input "17.01.2025 - 17.02.2025" at bounding box center [1238, 87] width 221 height 36
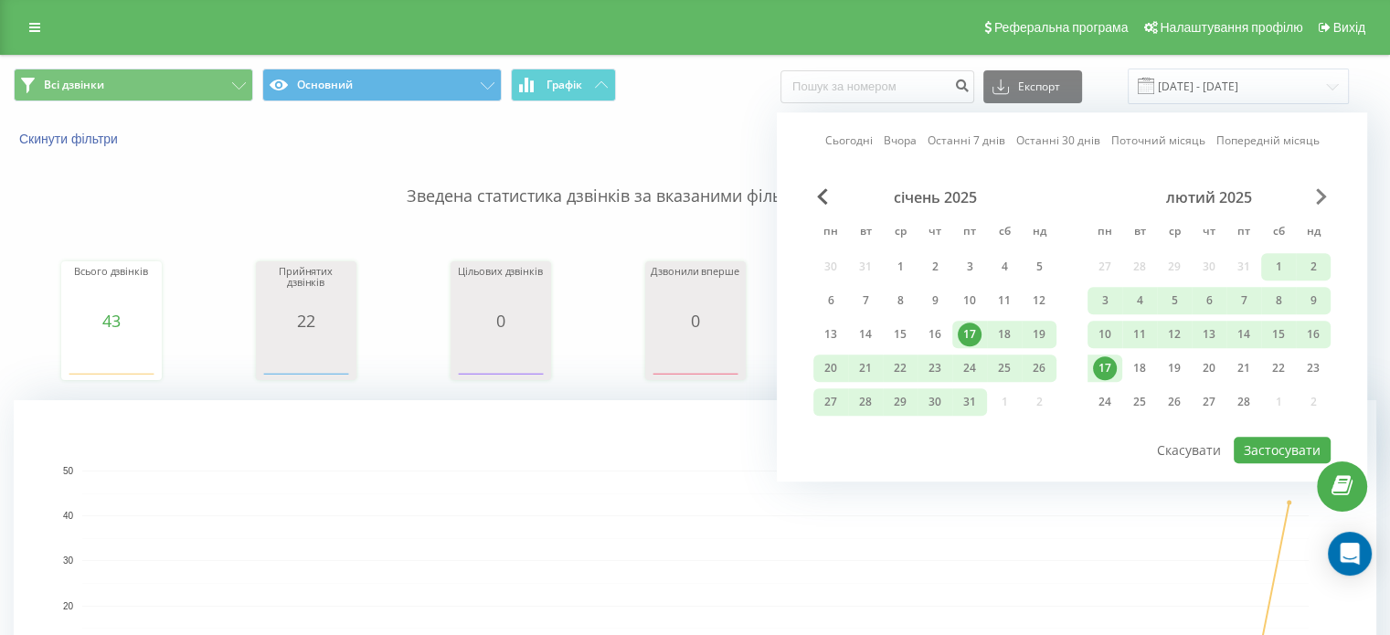
click at [1323, 195] on span "Next Month" at bounding box center [1321, 196] width 11 height 16
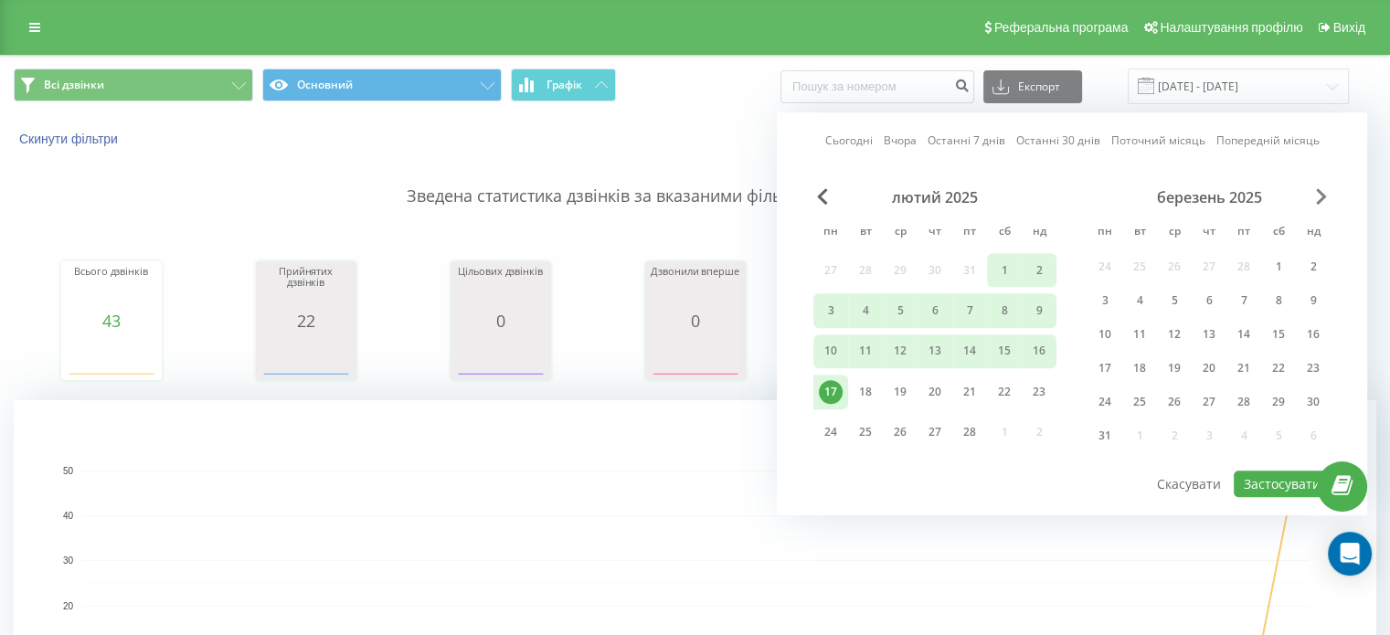
click at [1323, 195] on span "Next Month" at bounding box center [1321, 196] width 11 height 16
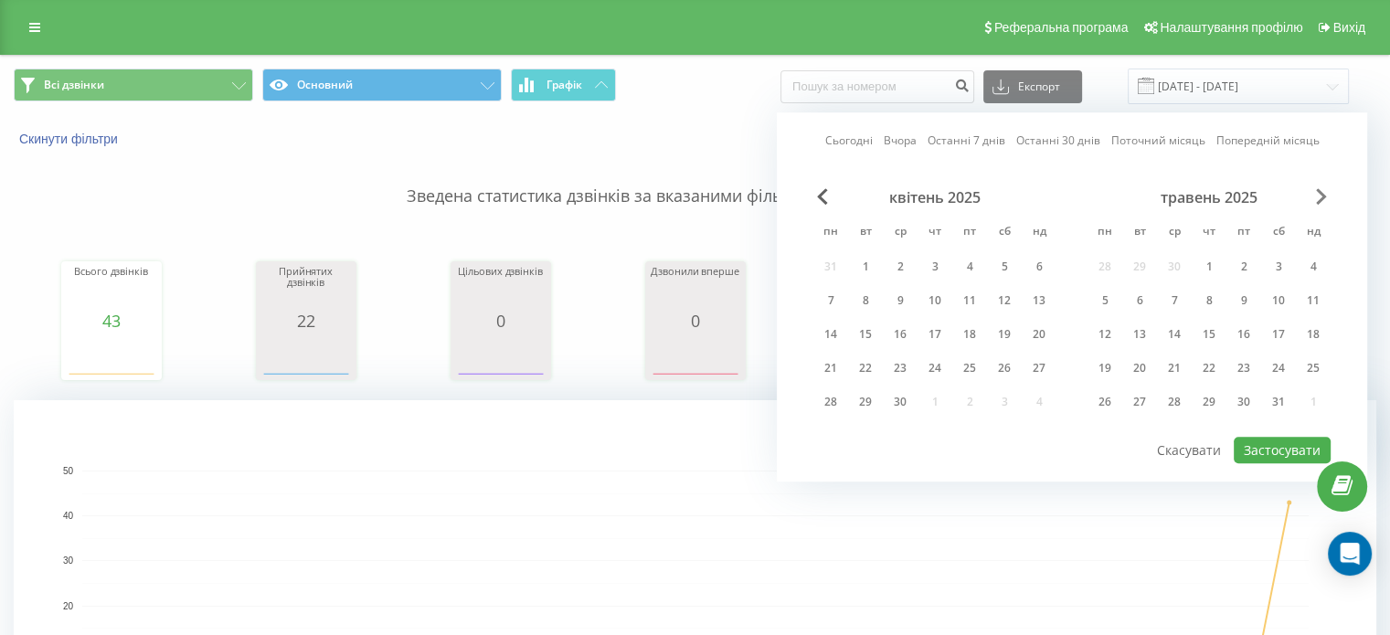
click at [1323, 195] on span "Next Month" at bounding box center [1321, 196] width 11 height 16
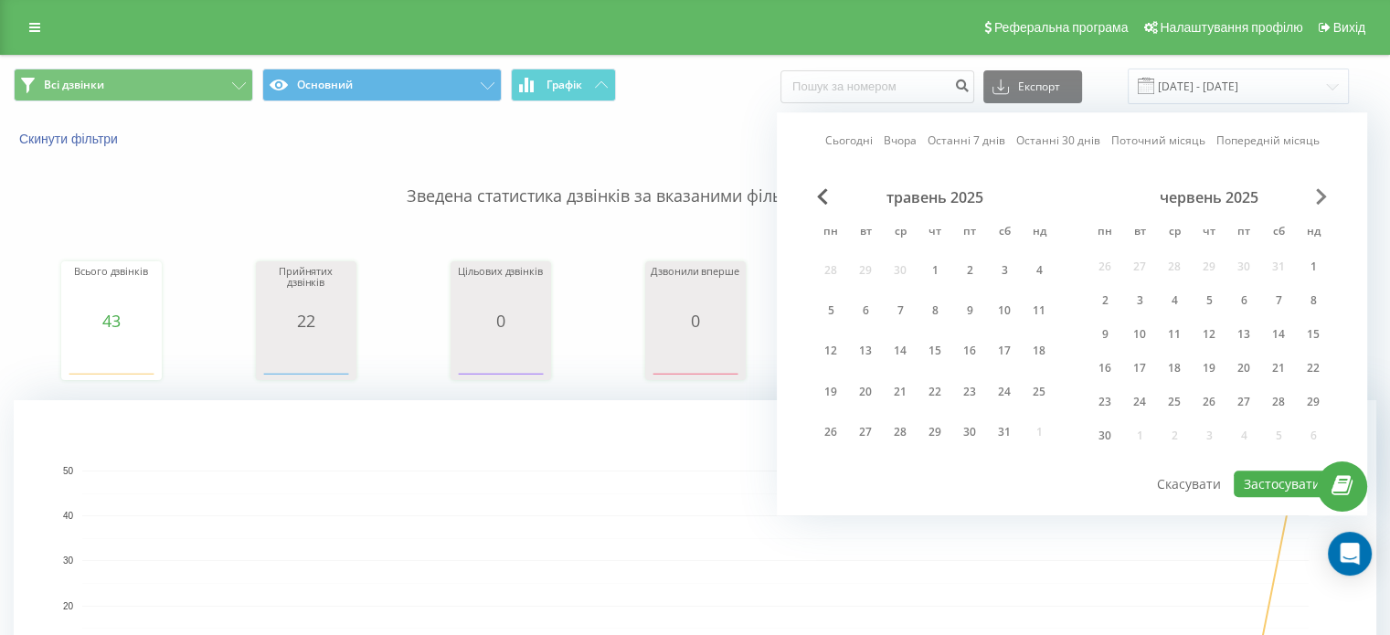
click at [1323, 195] on span "Next Month" at bounding box center [1321, 196] width 11 height 16
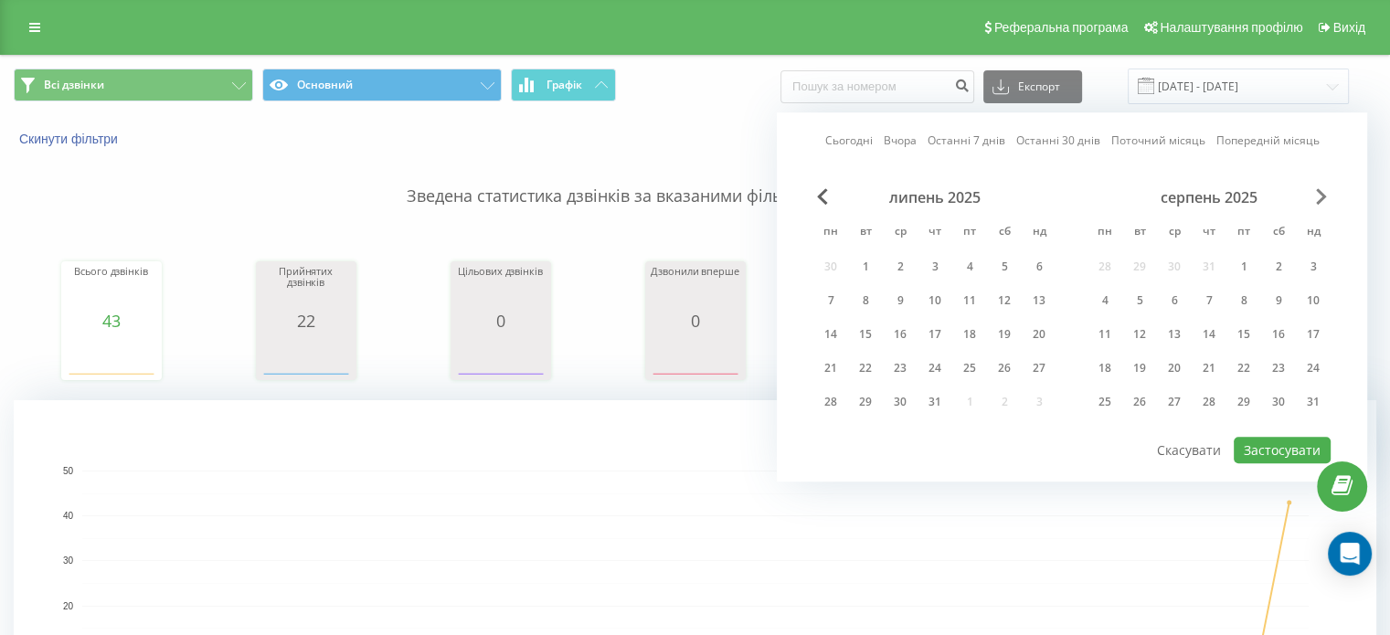
click at [1323, 195] on span "Next Month" at bounding box center [1321, 196] width 11 height 16
click at [1111, 300] on div "8" at bounding box center [1105, 301] width 24 height 24
click at [1109, 366] on div "22" at bounding box center [1105, 368] width 24 height 24
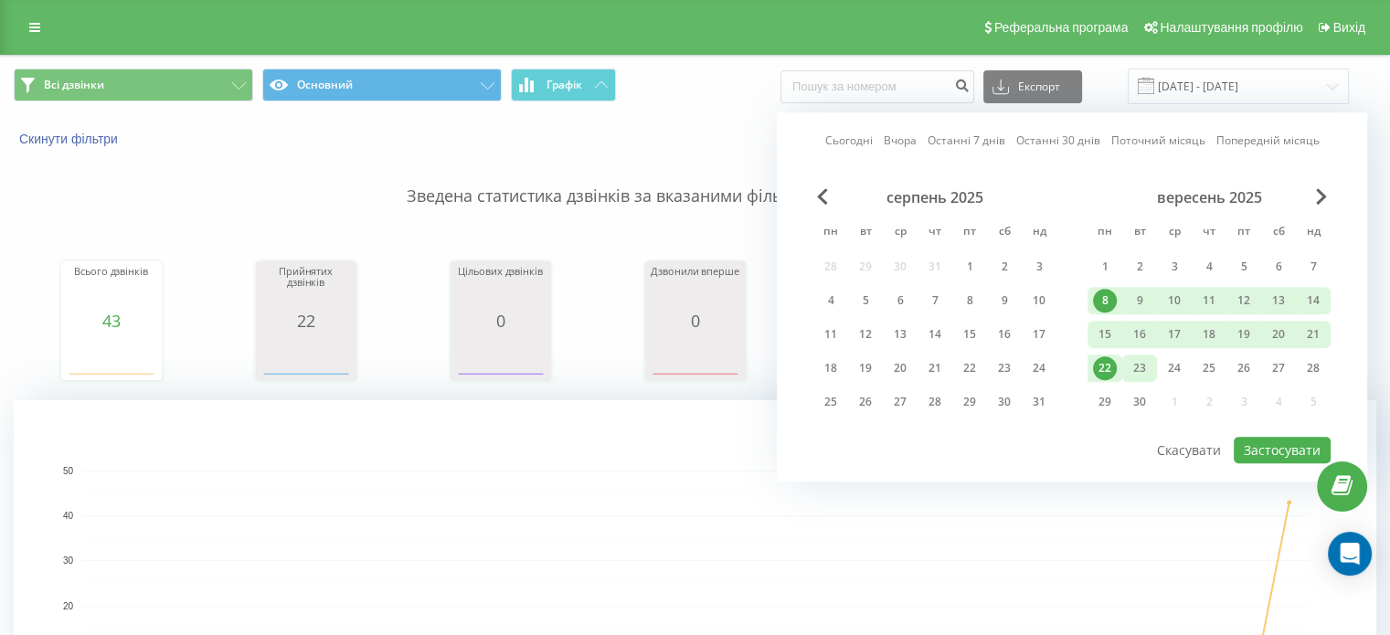
click at [1145, 364] on div "23" at bounding box center [1140, 368] width 24 height 24
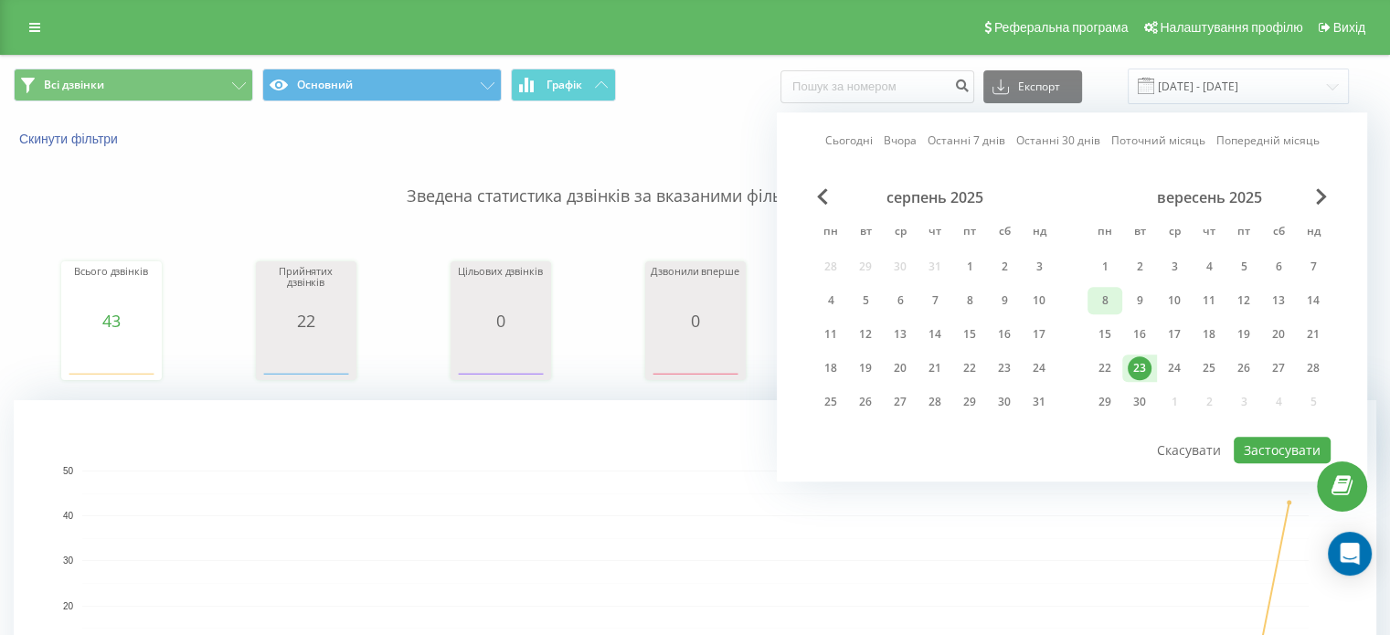
click at [1109, 304] on div "8" at bounding box center [1105, 301] width 24 height 24
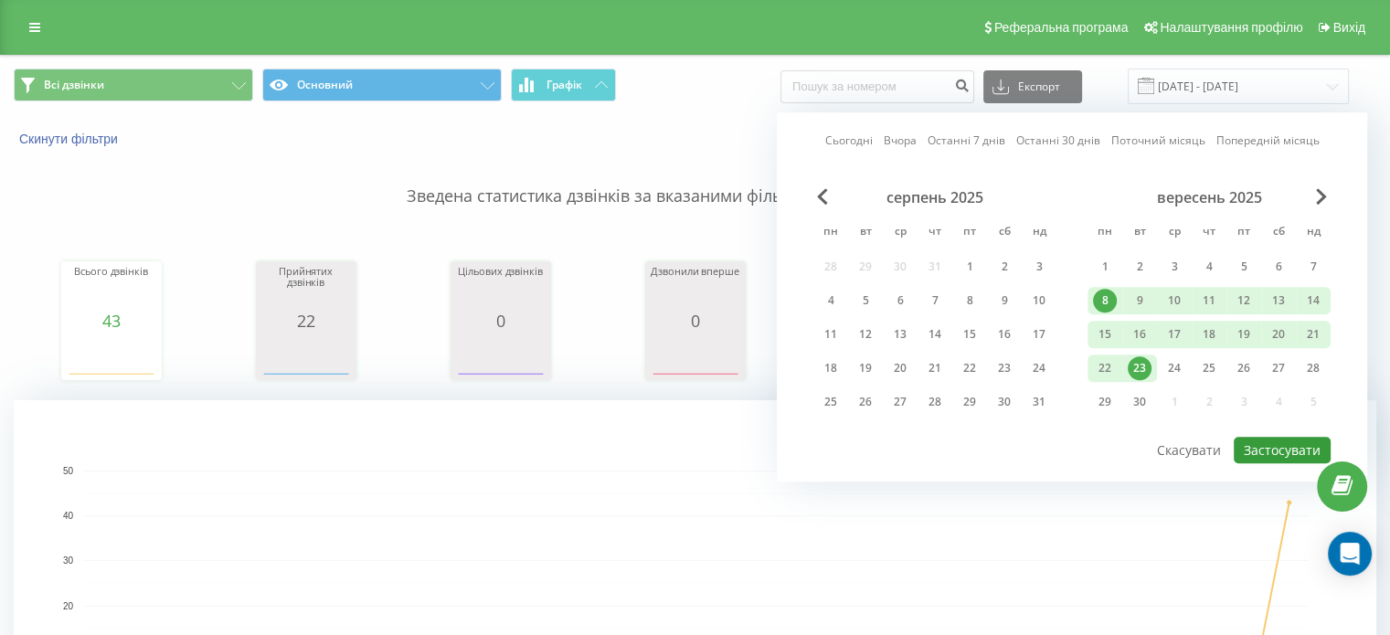
click at [1268, 445] on button "Застосувати" at bounding box center [1282, 450] width 97 height 27
type input "08.09.2025 - 23.09.2025"
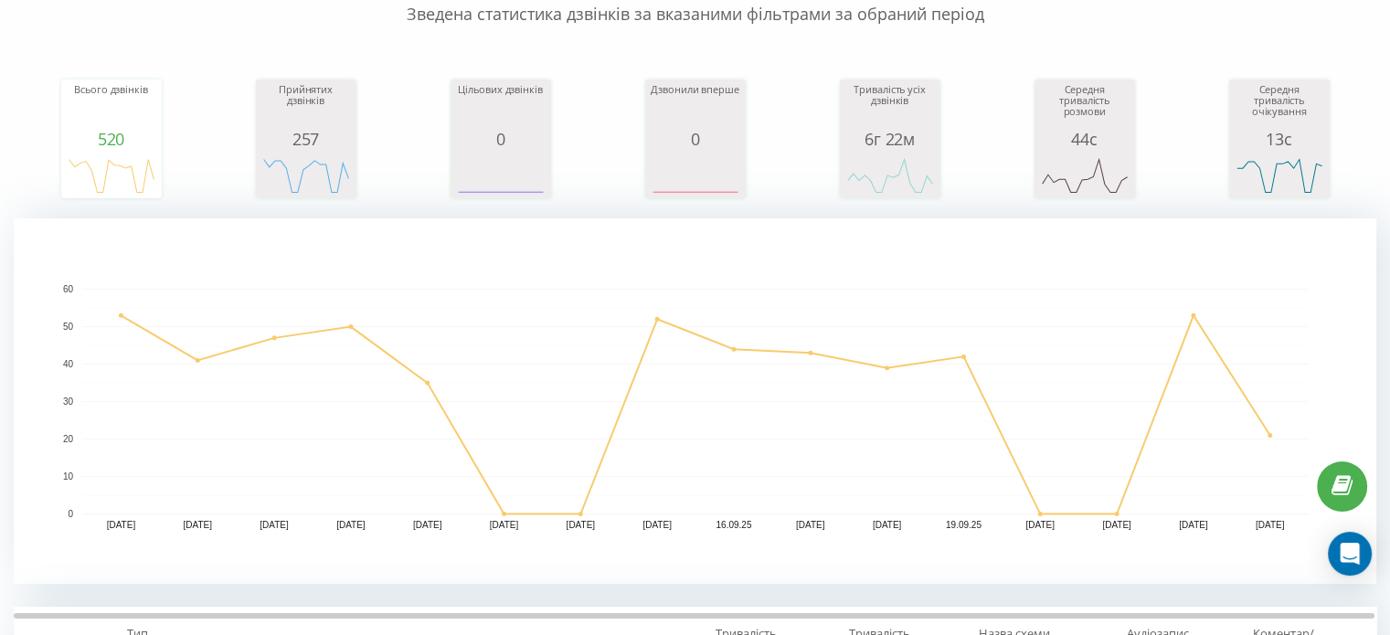
scroll to position [183, 0]
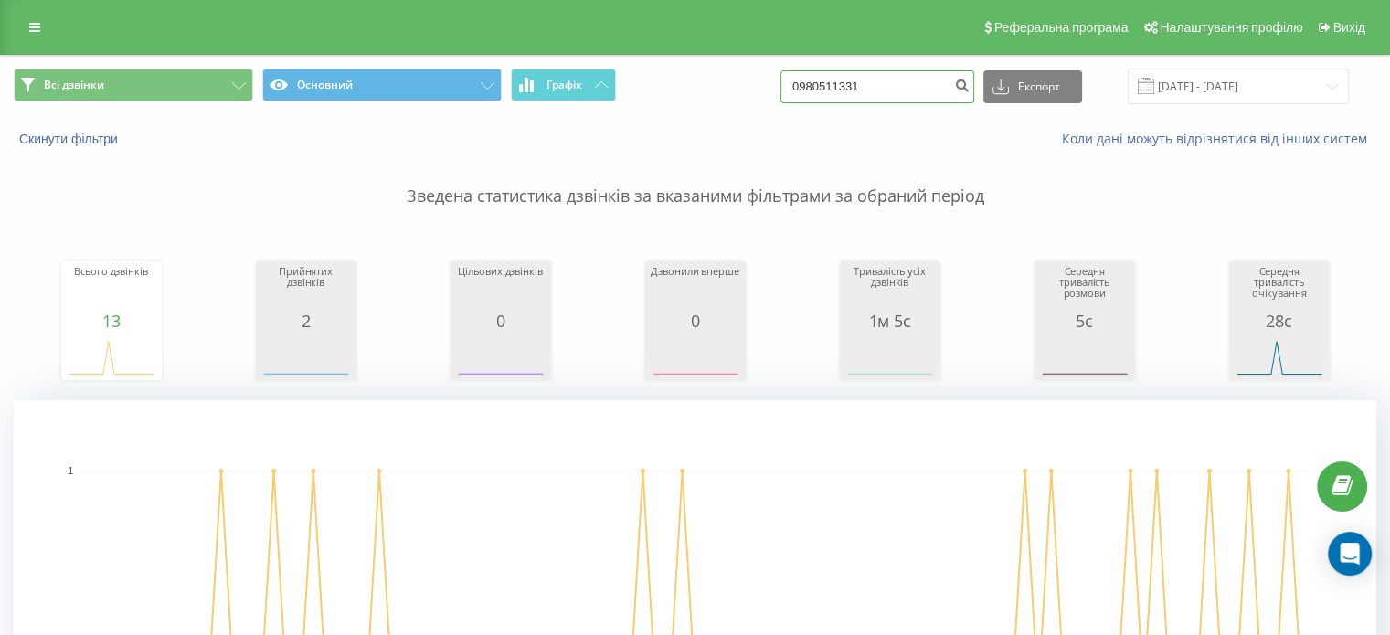
click at [834, 94] on input "0980511331" at bounding box center [877, 86] width 194 height 33
paste input "90377713"
type input "0990377713"
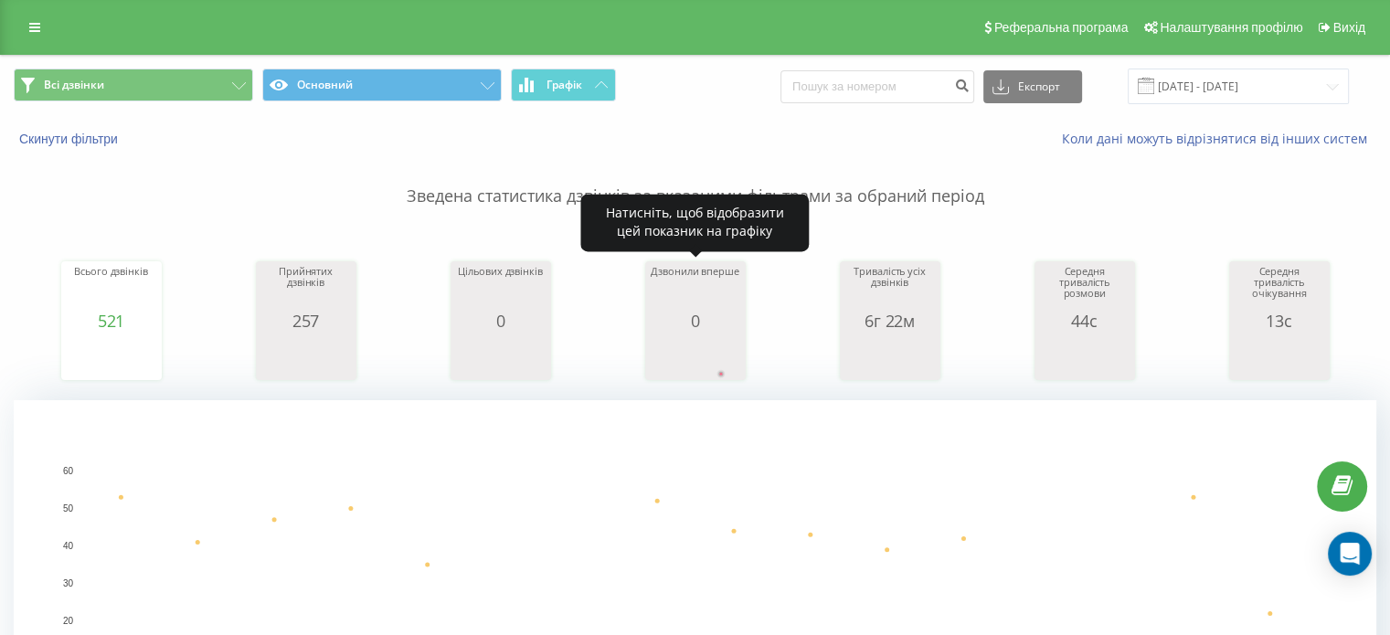
scroll to position [366, 0]
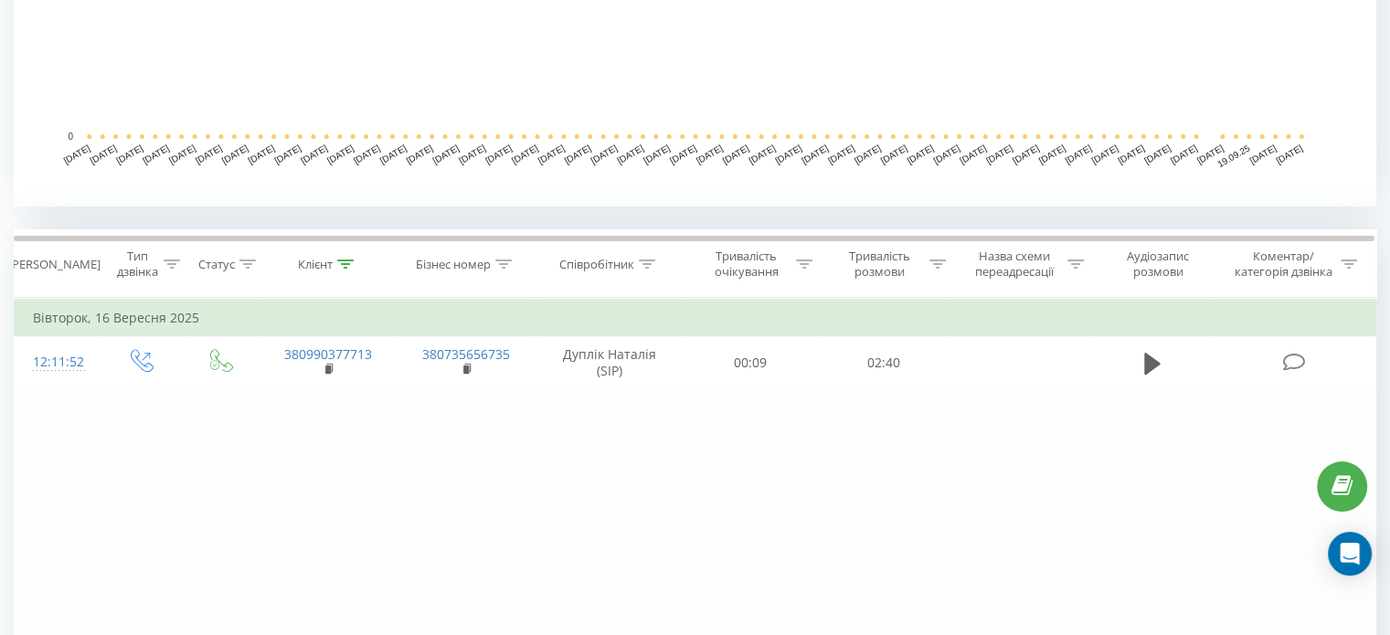
scroll to position [640, 0]
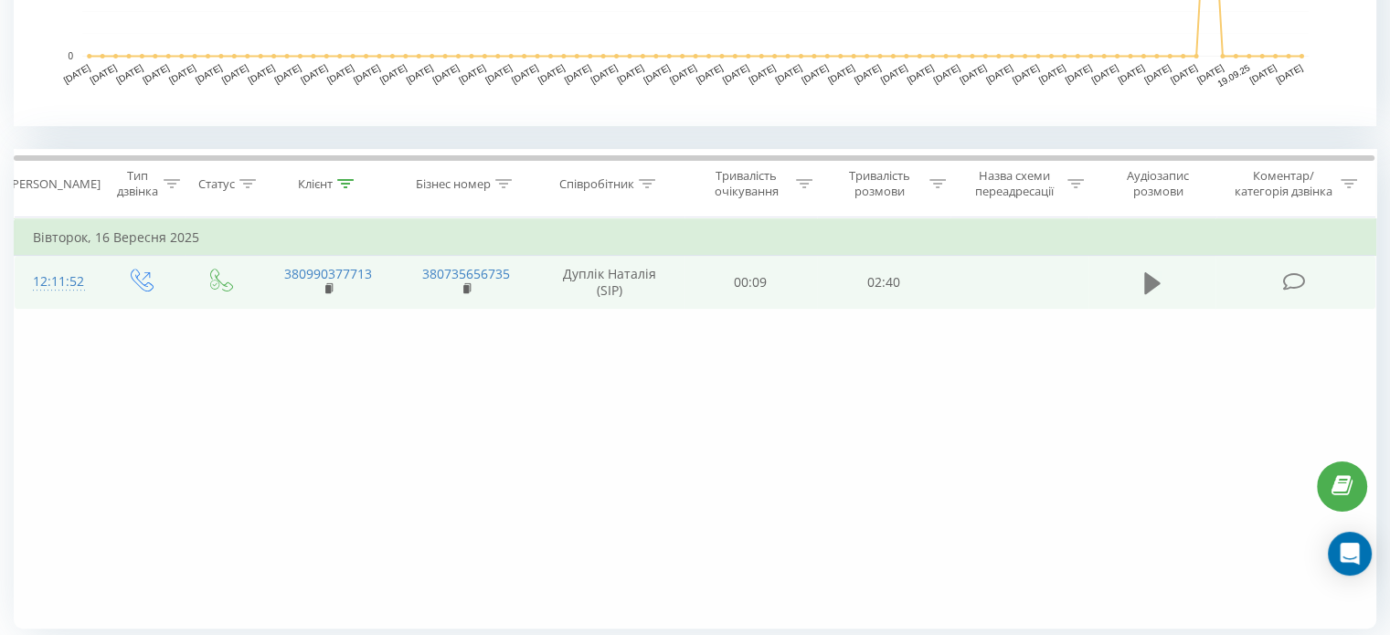
click at [1151, 279] on icon at bounding box center [1152, 282] width 16 height 22
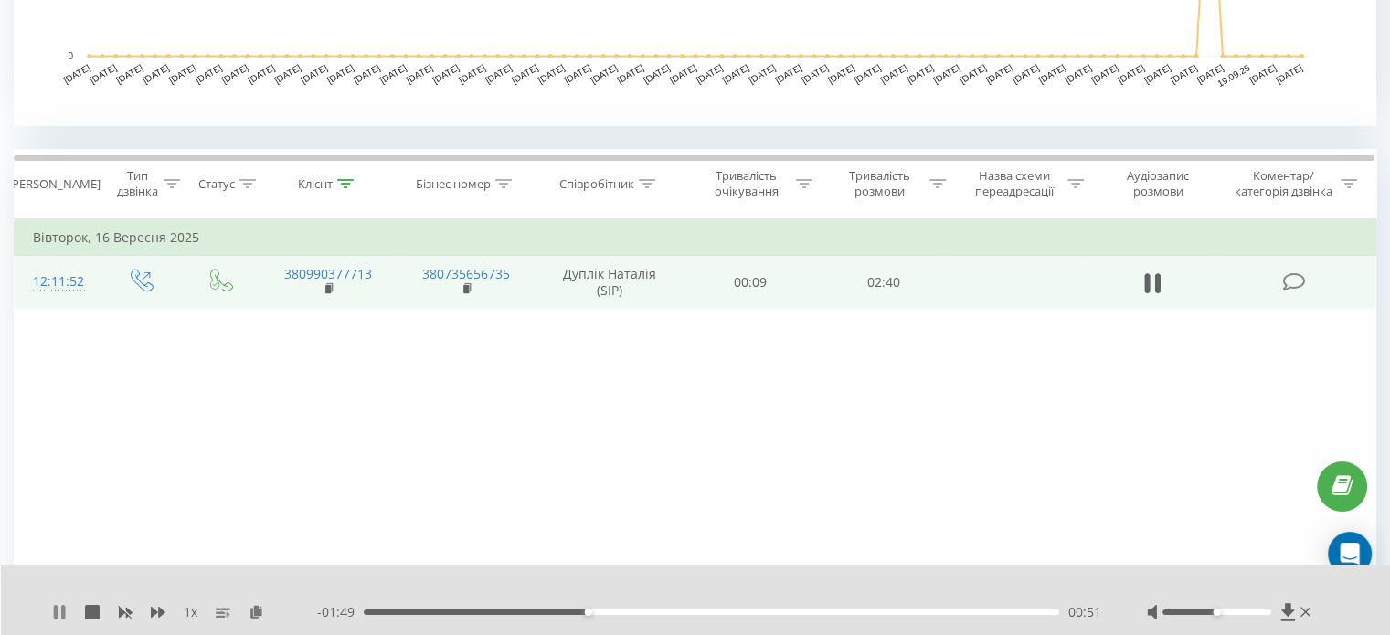
click at [58, 613] on icon at bounding box center [59, 612] width 15 height 15
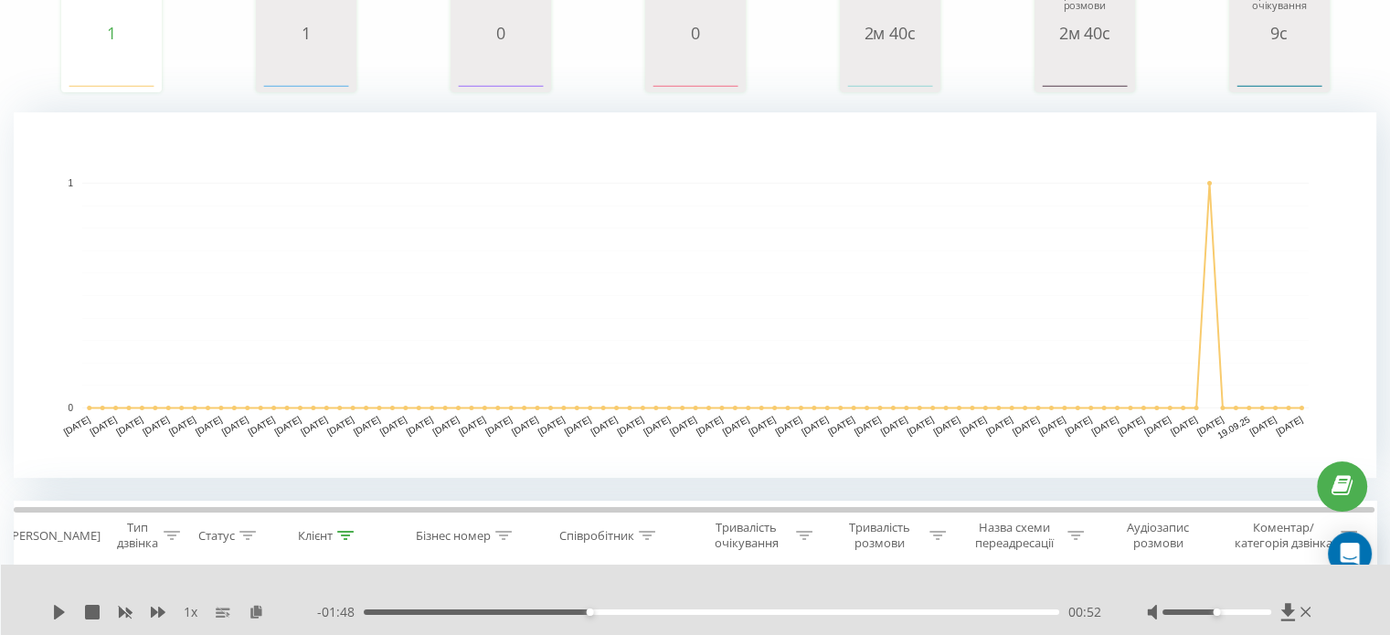
scroll to position [0, 0]
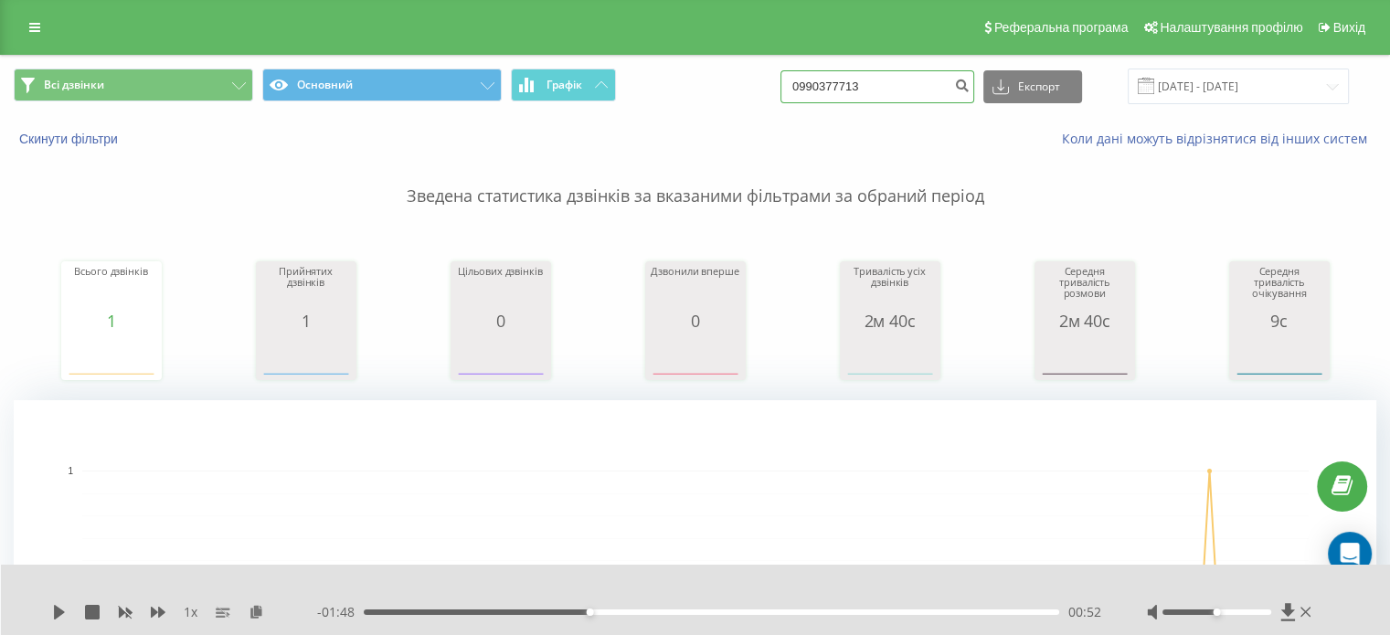
click at [819, 98] on input "0990377713" at bounding box center [877, 86] width 194 height 33
paste input "8961583"
type input "0989615833"
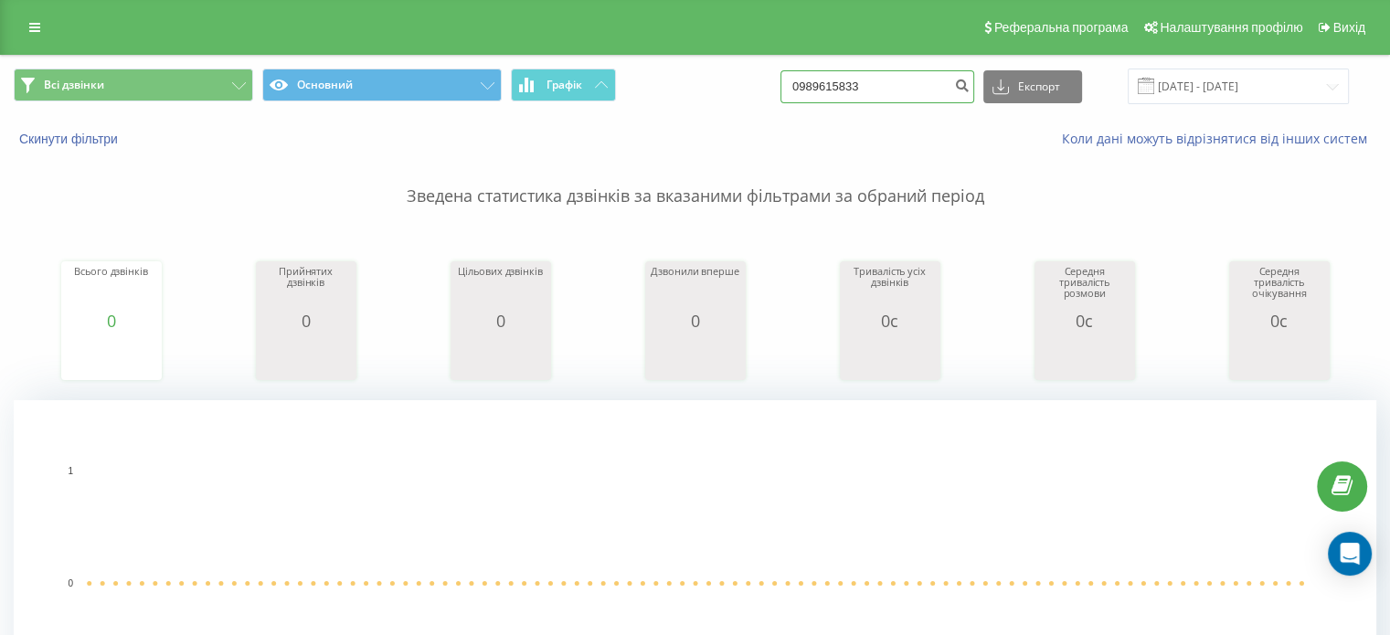
click at [848, 81] on input "0989615833" at bounding box center [877, 86] width 194 height 33
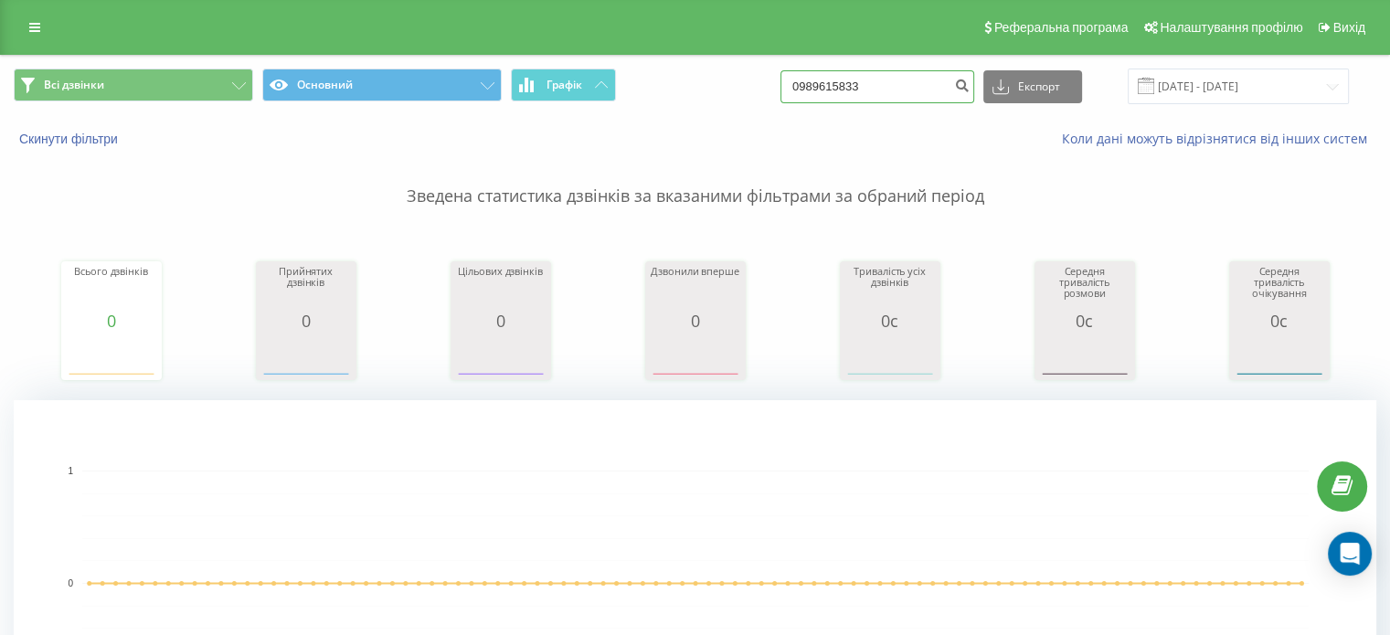
click at [848, 81] on input "0989615833" at bounding box center [877, 86] width 194 height 33
paste input "662987569"
type input "0662987569"
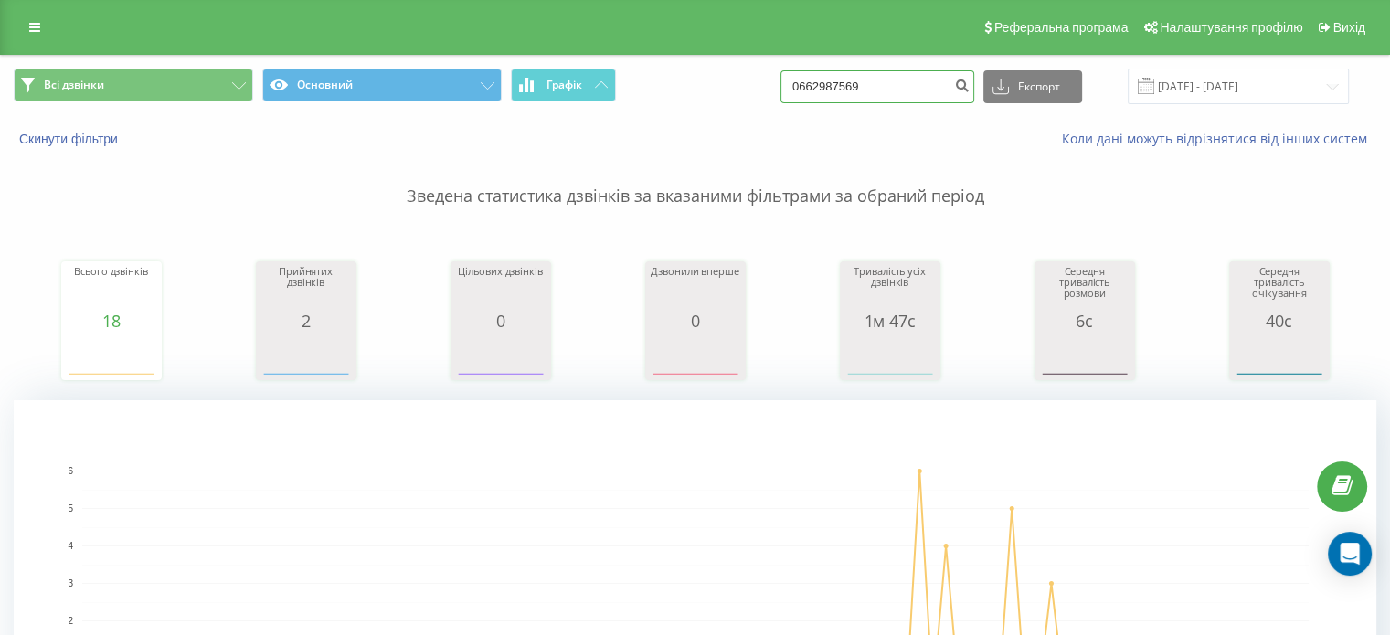
click at [883, 77] on input "0662987569" at bounding box center [877, 86] width 194 height 33
paste input "75005725"
type input "0675005725"
click at [886, 82] on input "0675005725" at bounding box center [877, 86] width 194 height 33
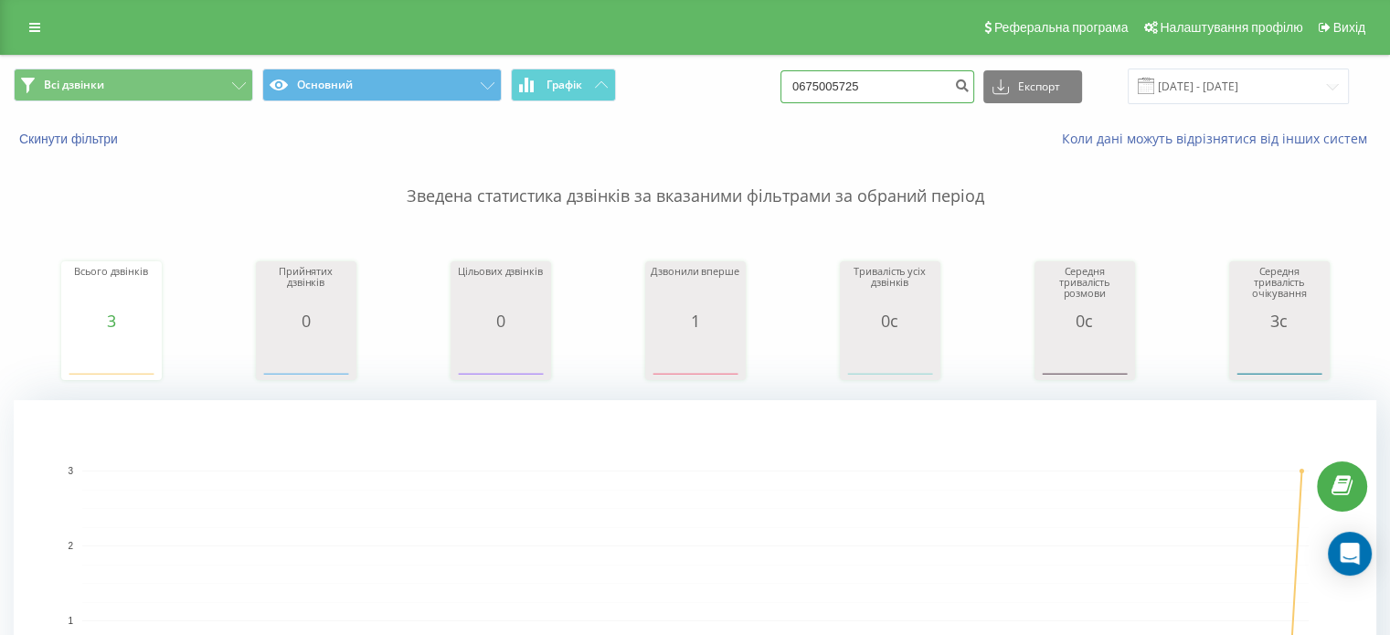
click at [886, 82] on input "0675005725" at bounding box center [877, 86] width 194 height 33
paste input "33626486"
type input "0633626486"
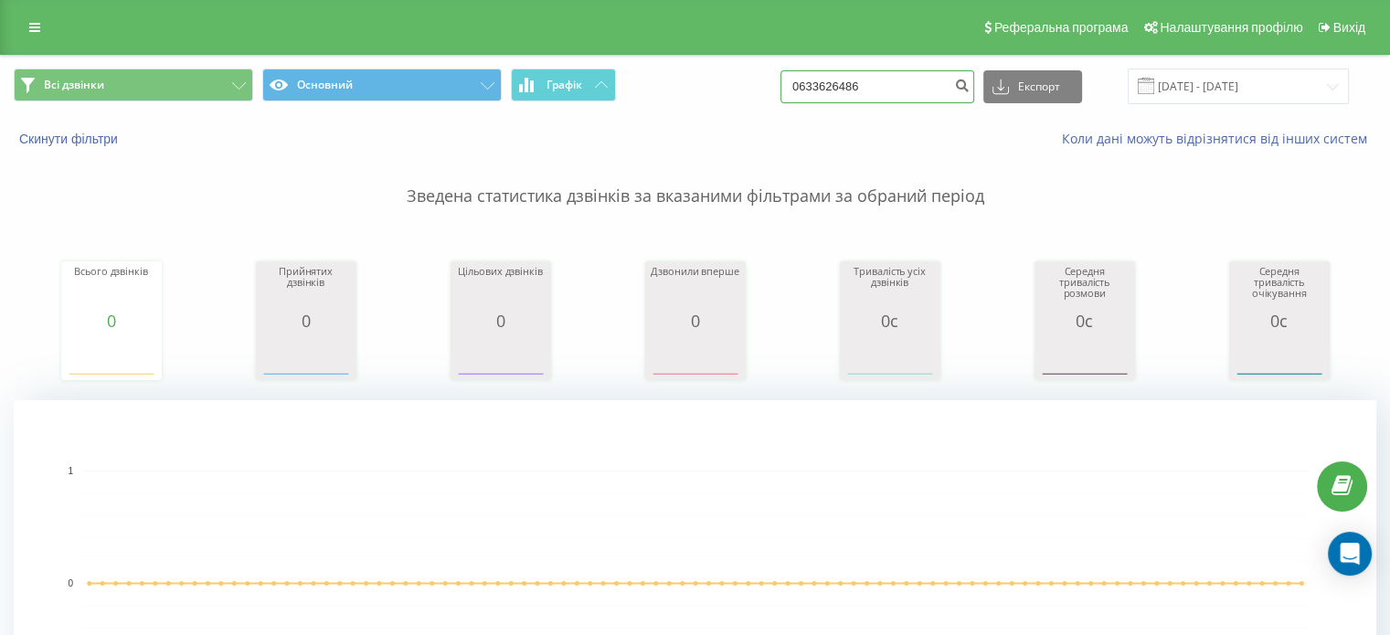
click at [842, 95] on input "0633626486" at bounding box center [877, 86] width 194 height 33
paste input "64857141"
type input "0664857141"
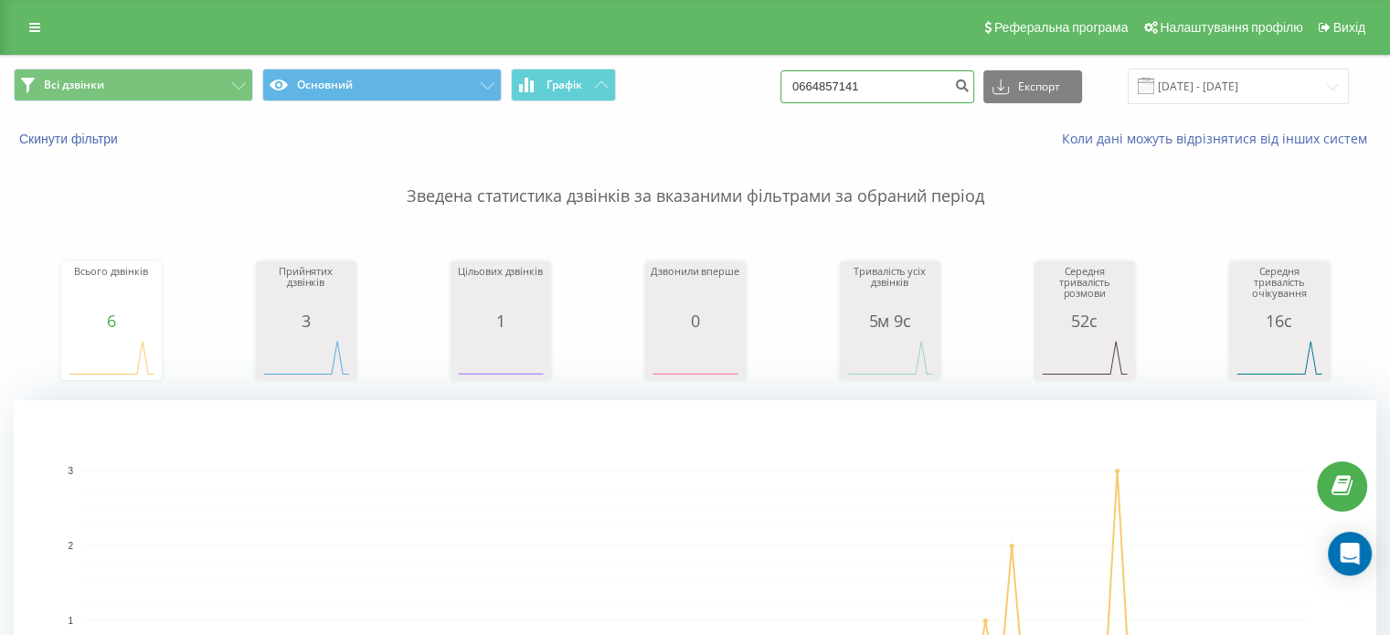
click at [825, 90] on input "0664857141" at bounding box center [877, 86] width 194 height 33
paste input "96982353"
type input "0969823531"
